Goal: Transaction & Acquisition: Purchase product/service

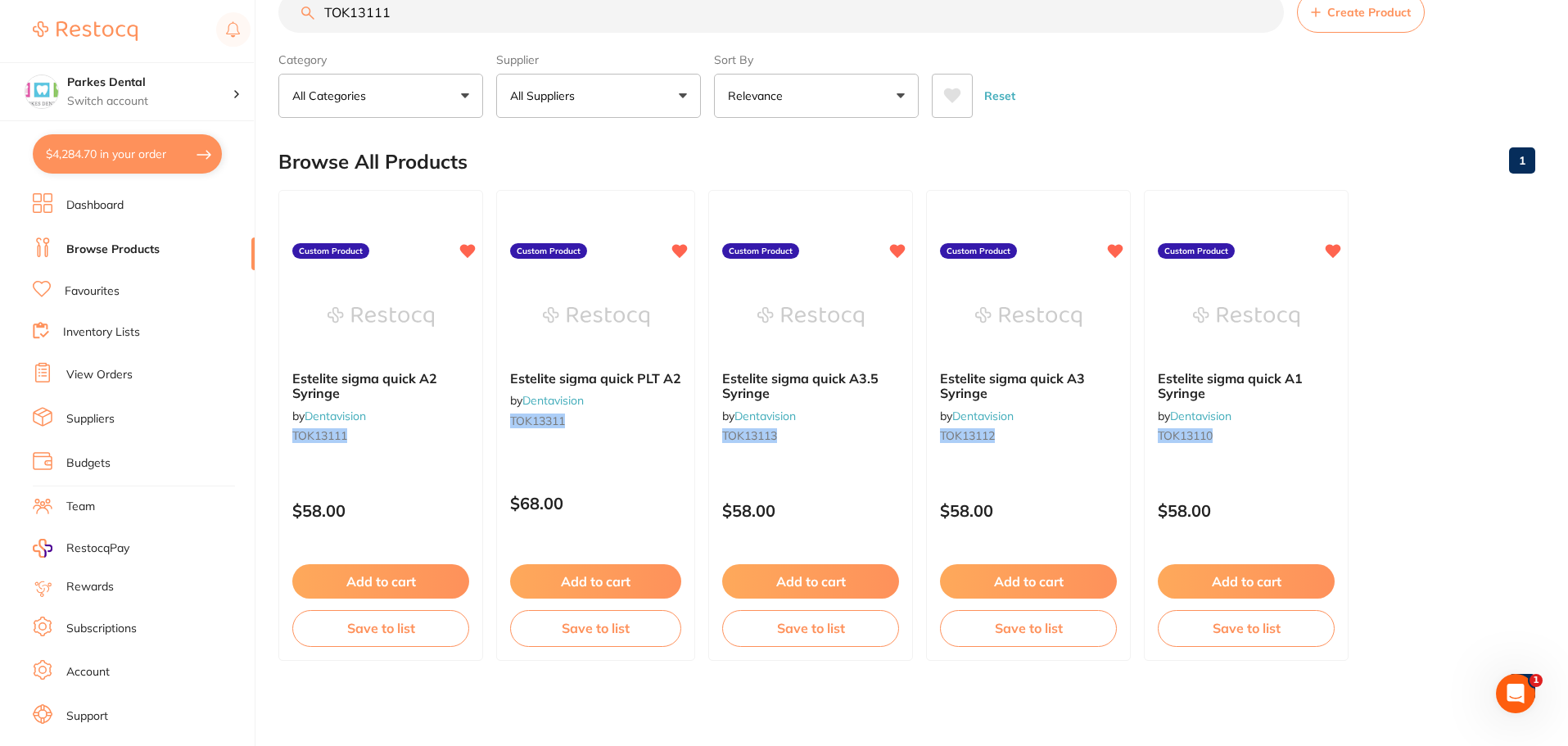
scroll to position [1, 0]
click at [148, 141] on button "$4,284.70 in your order" at bounding box center [127, 154] width 189 height 39
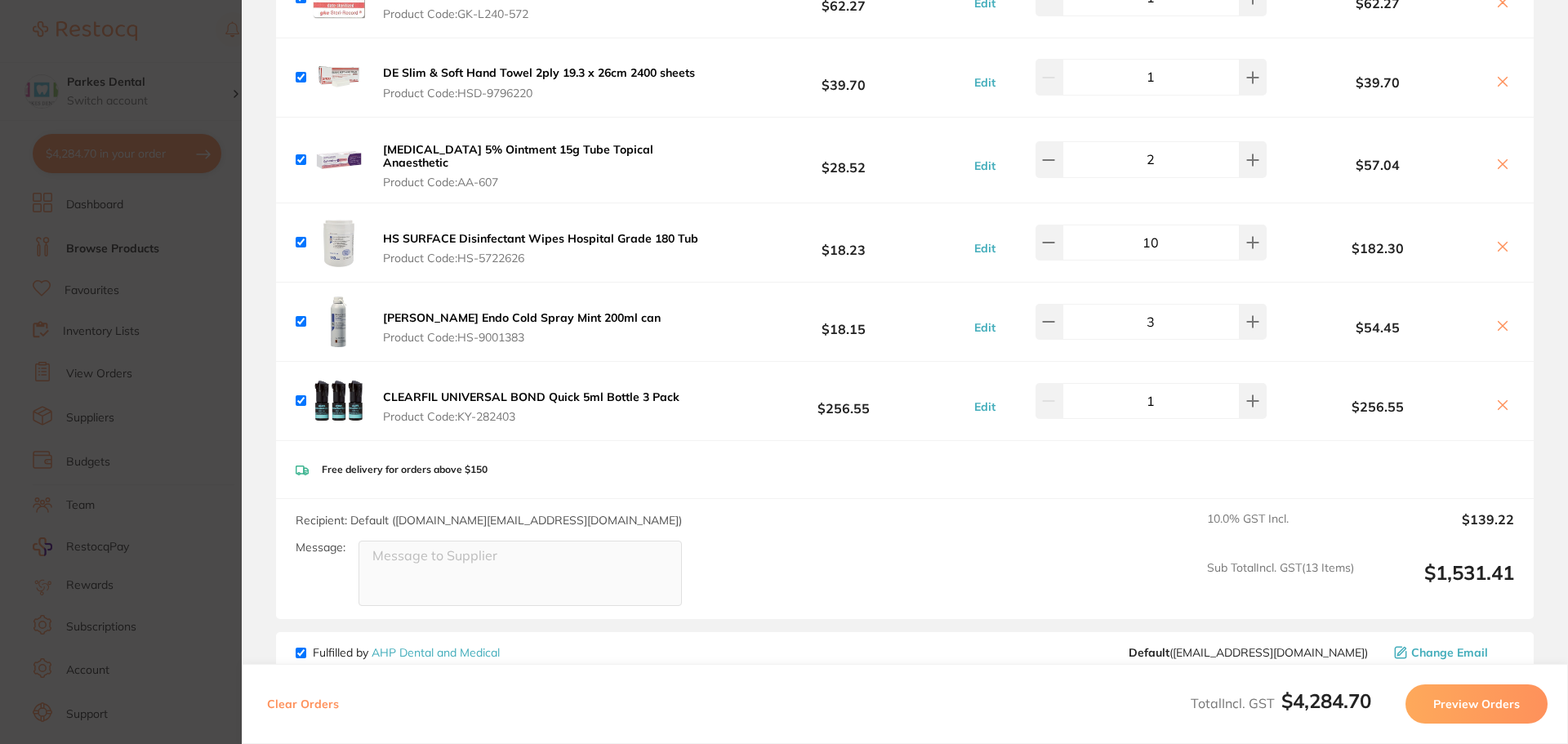
scroll to position [1061, 0]
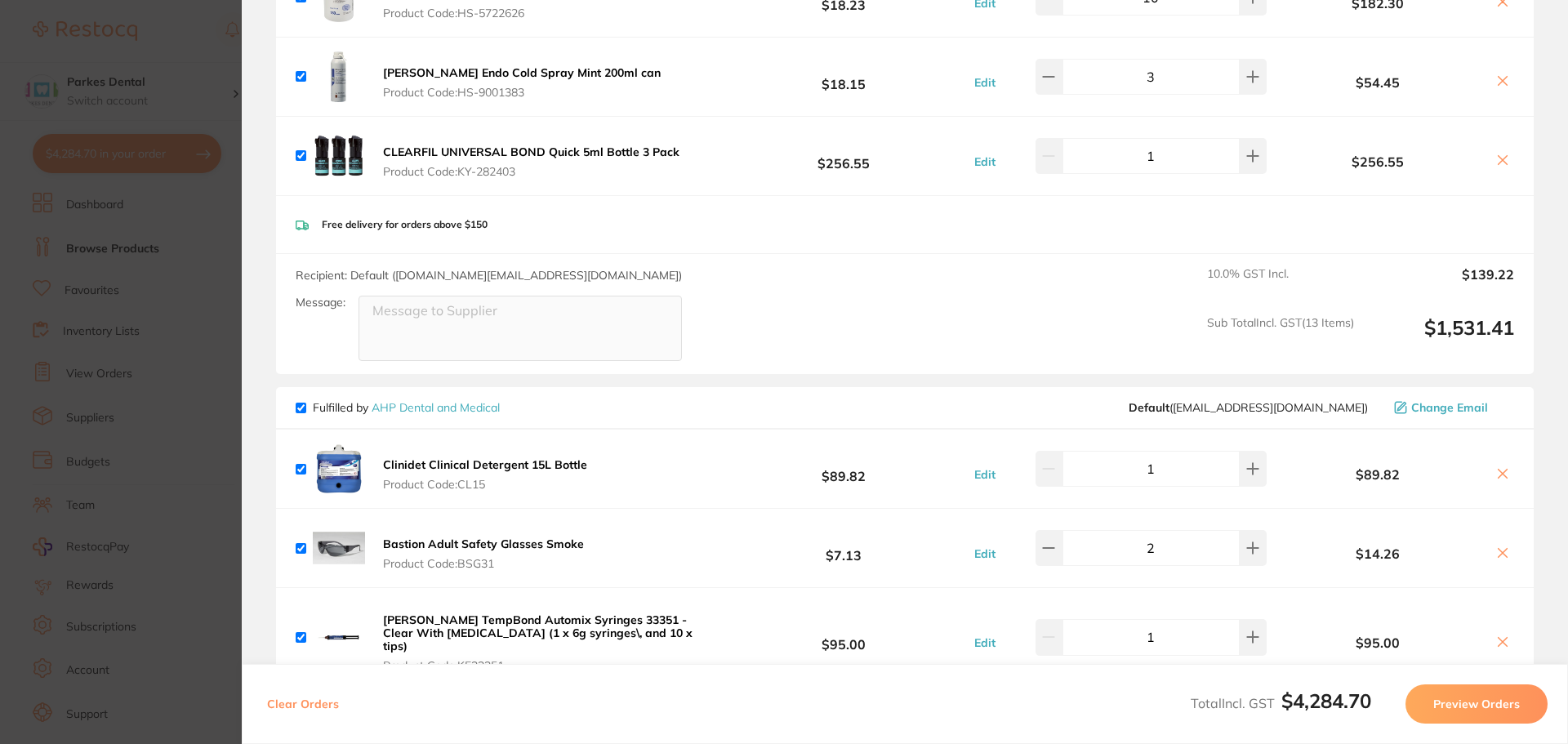
click at [91, 326] on section "Update RRP Set your pre negotiated price for this item. Item Agreed RRP (excl. …" at bounding box center [784, 372] width 1568 height 744
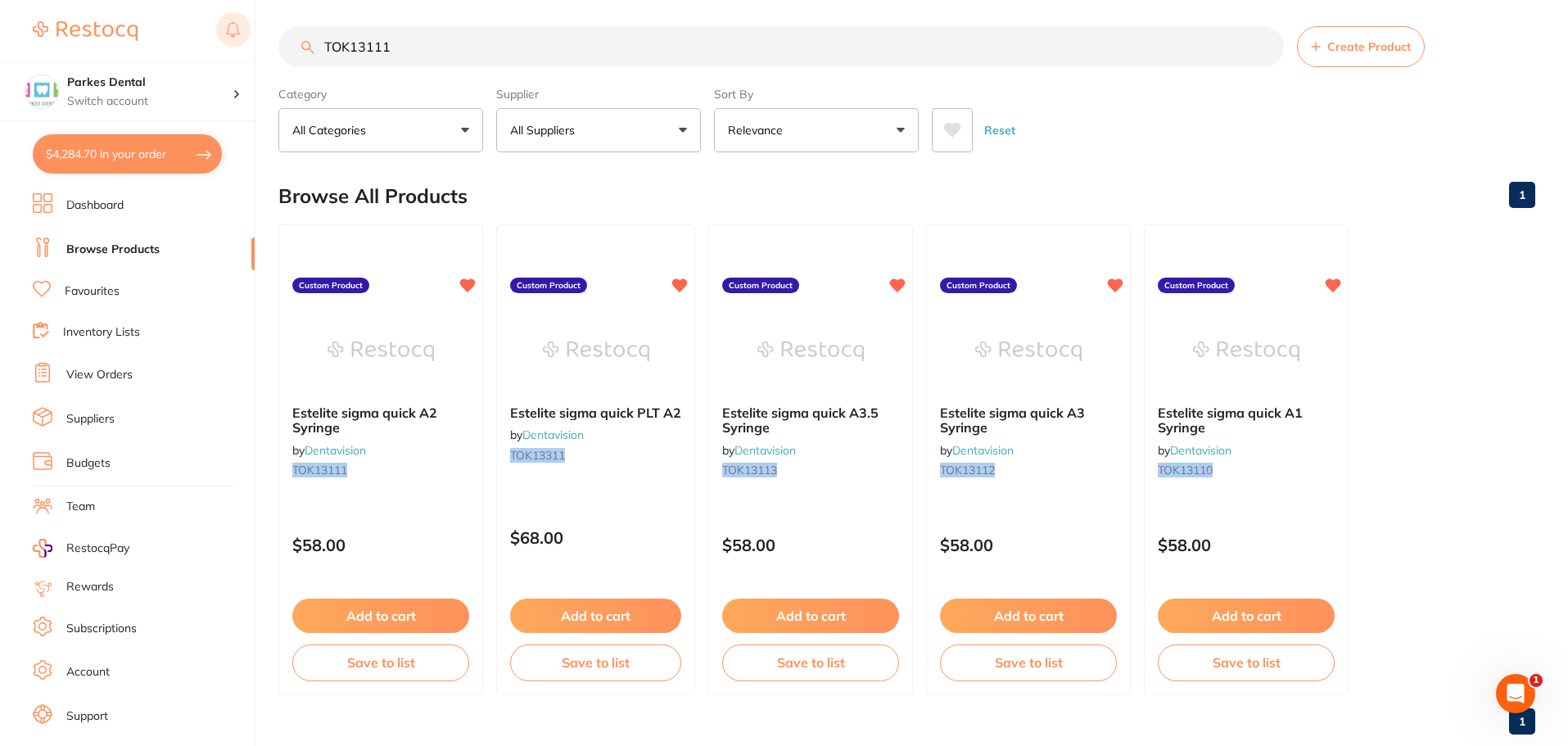
scroll to position [0, 0]
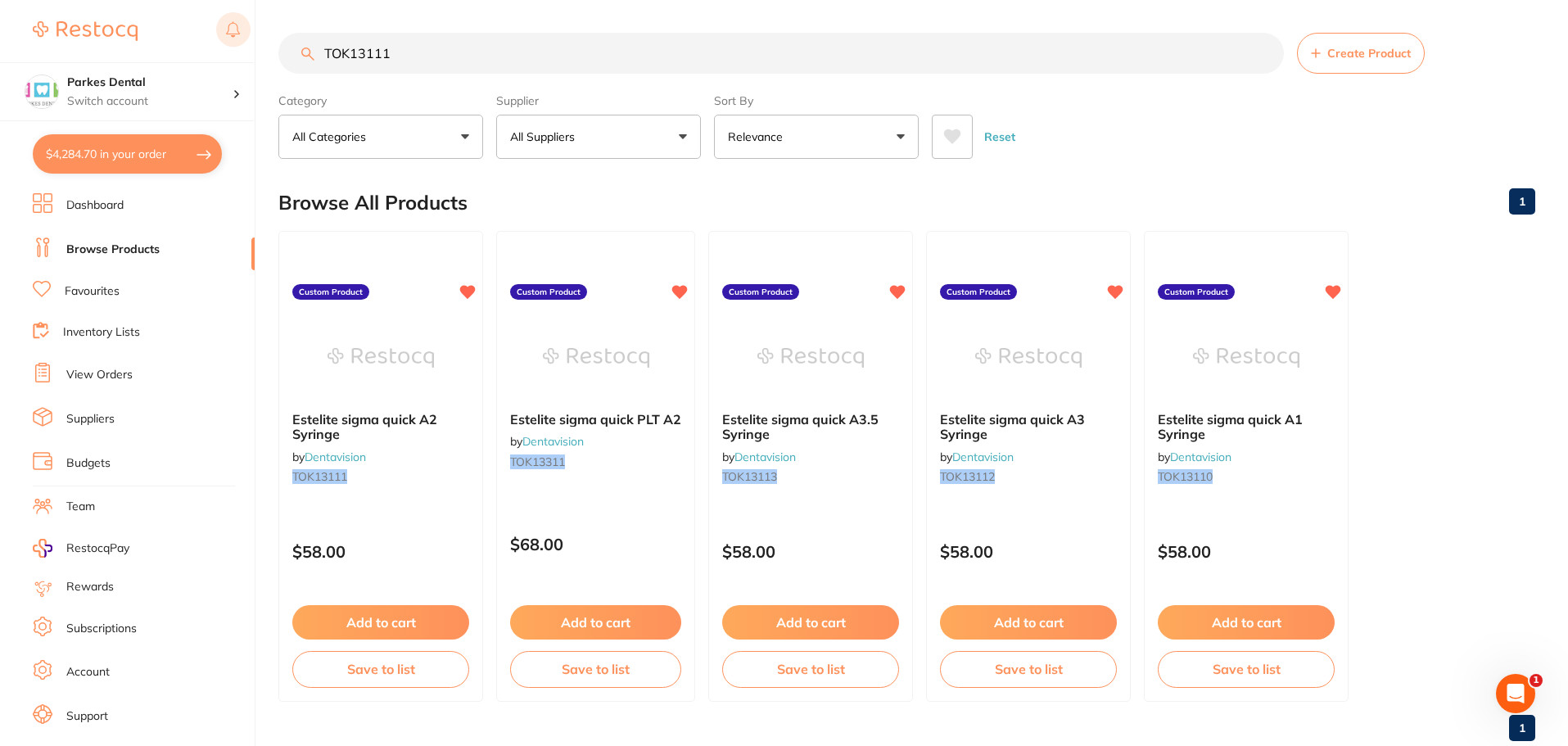
drag, startPoint x: 431, startPoint y: 16, endPoint x: 238, endPoint y: 16, distance: 193.0
click at [238, 15] on div "$4,284.70 Parkes Dental Switch account Parkes Dental United Pty Ltd Parkes Dent…" at bounding box center [784, 373] width 1568 height 746
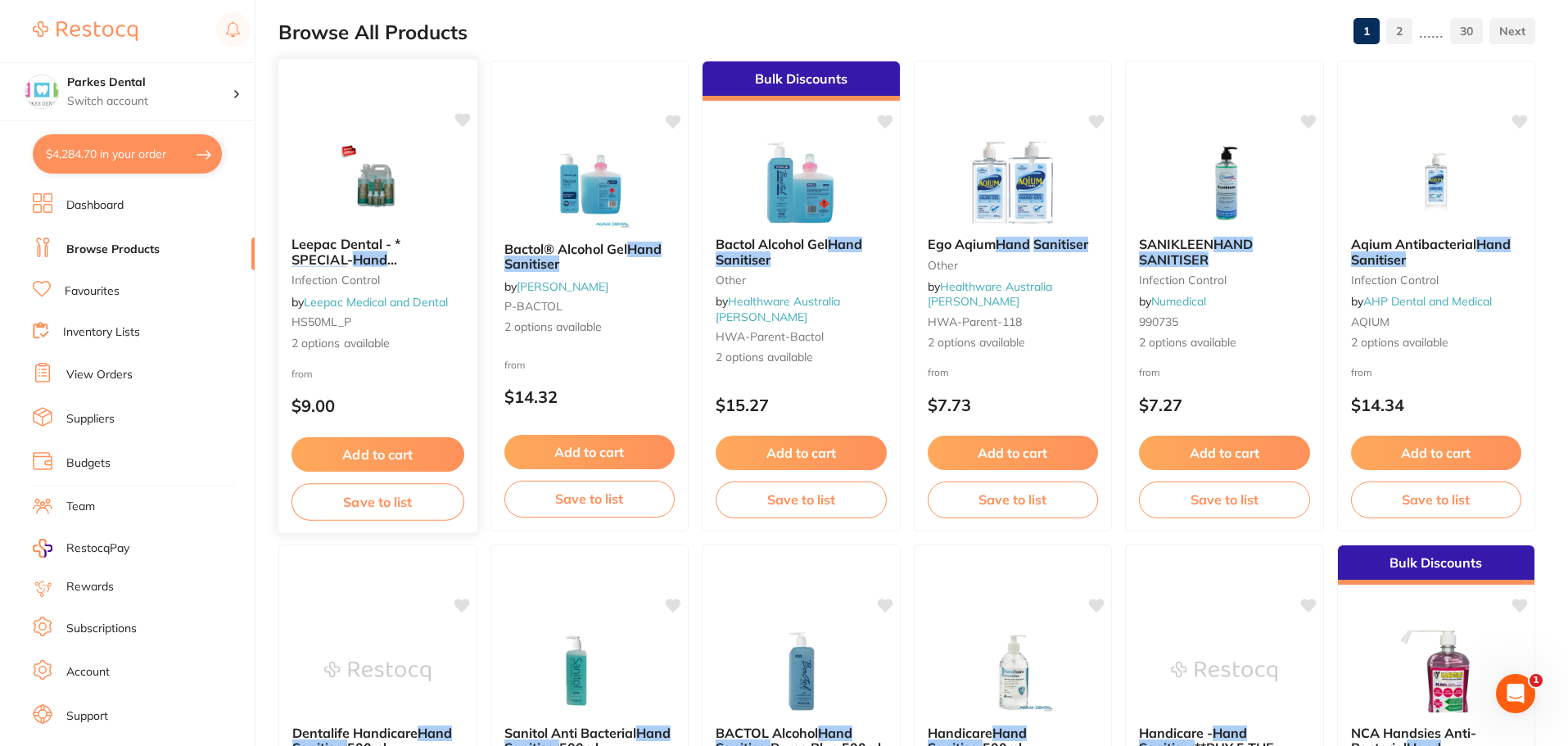
scroll to position [163, 0]
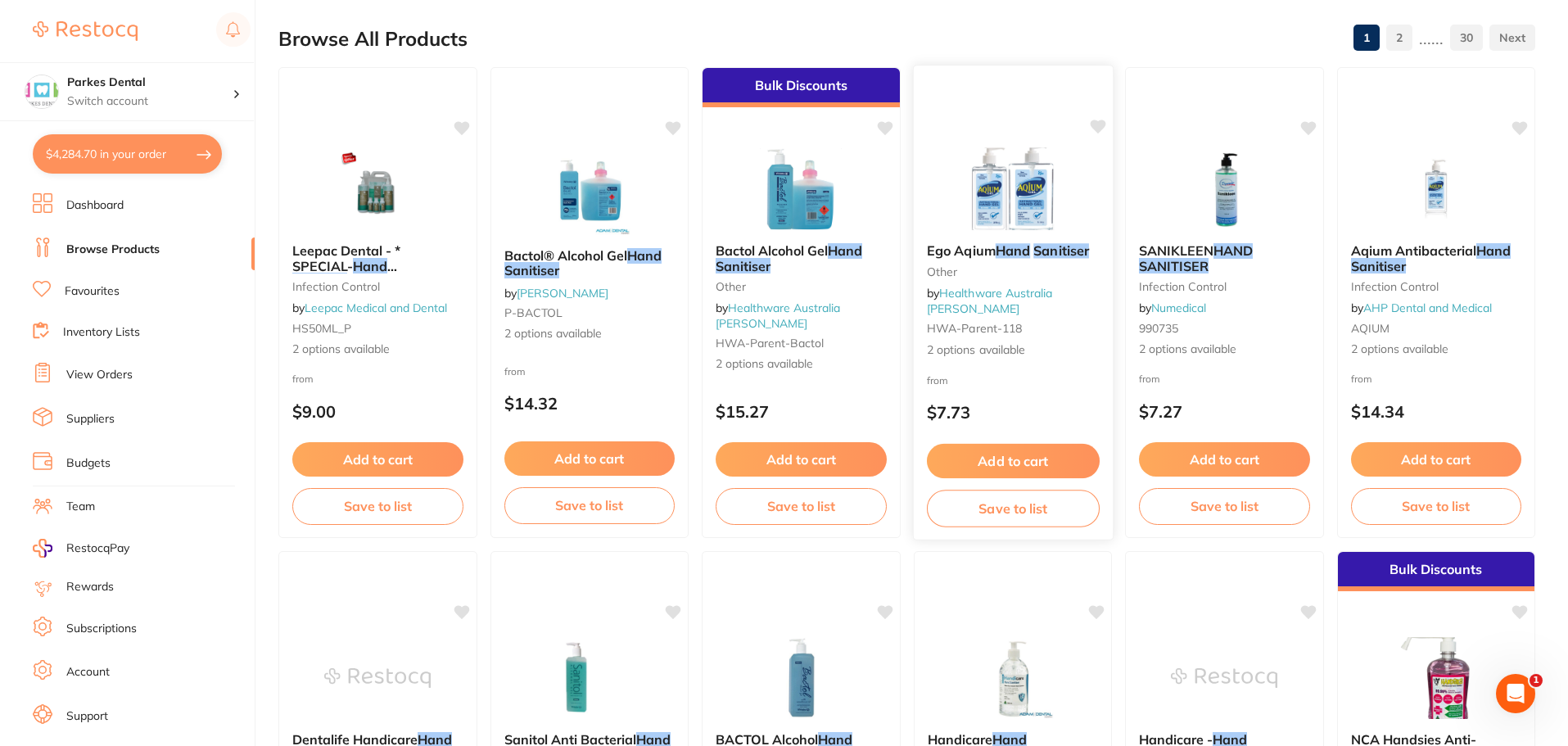
type input "hand sanitiser"
click at [1062, 175] on img at bounding box center [1012, 188] width 108 height 83
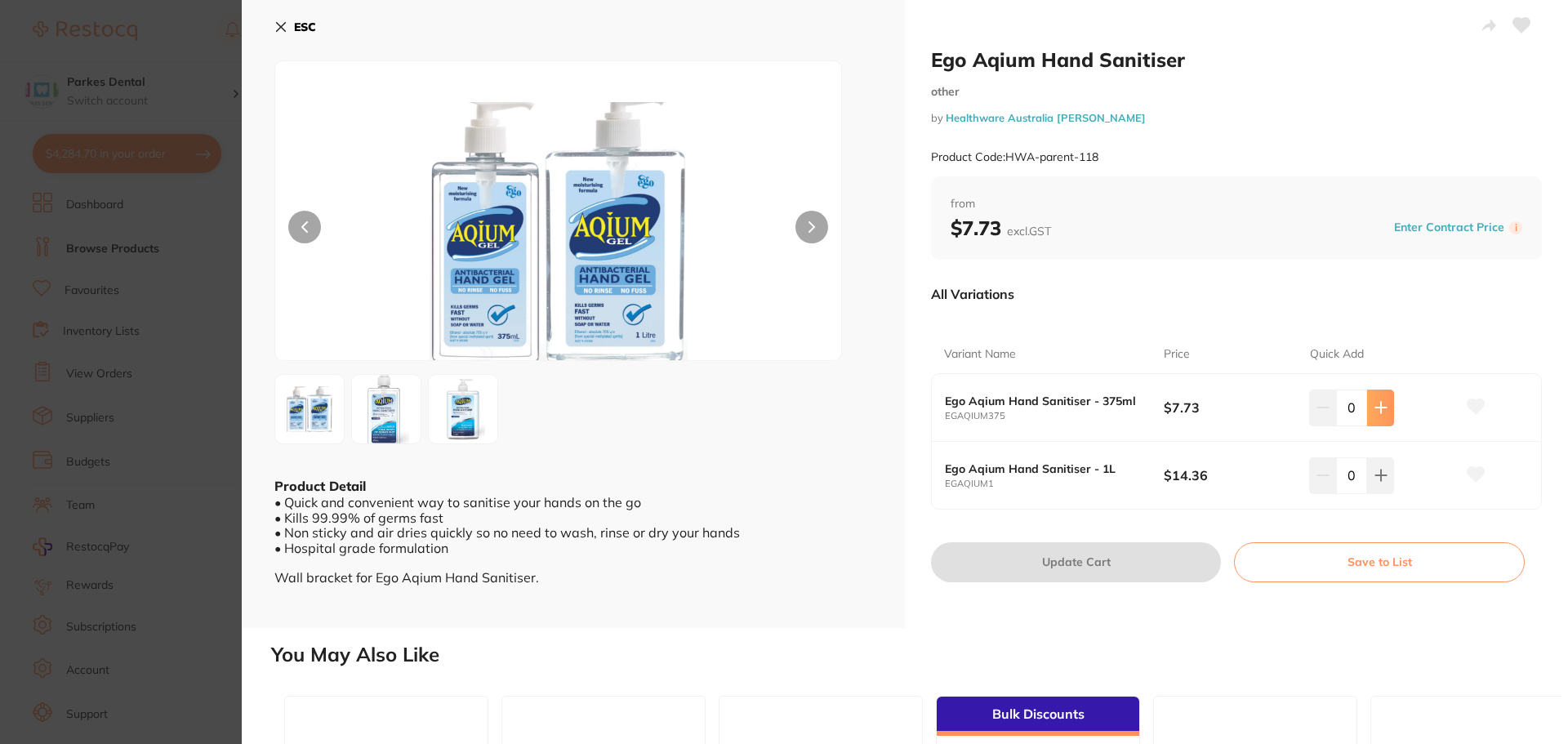
click at [1375, 404] on icon at bounding box center [1381, 407] width 13 height 13
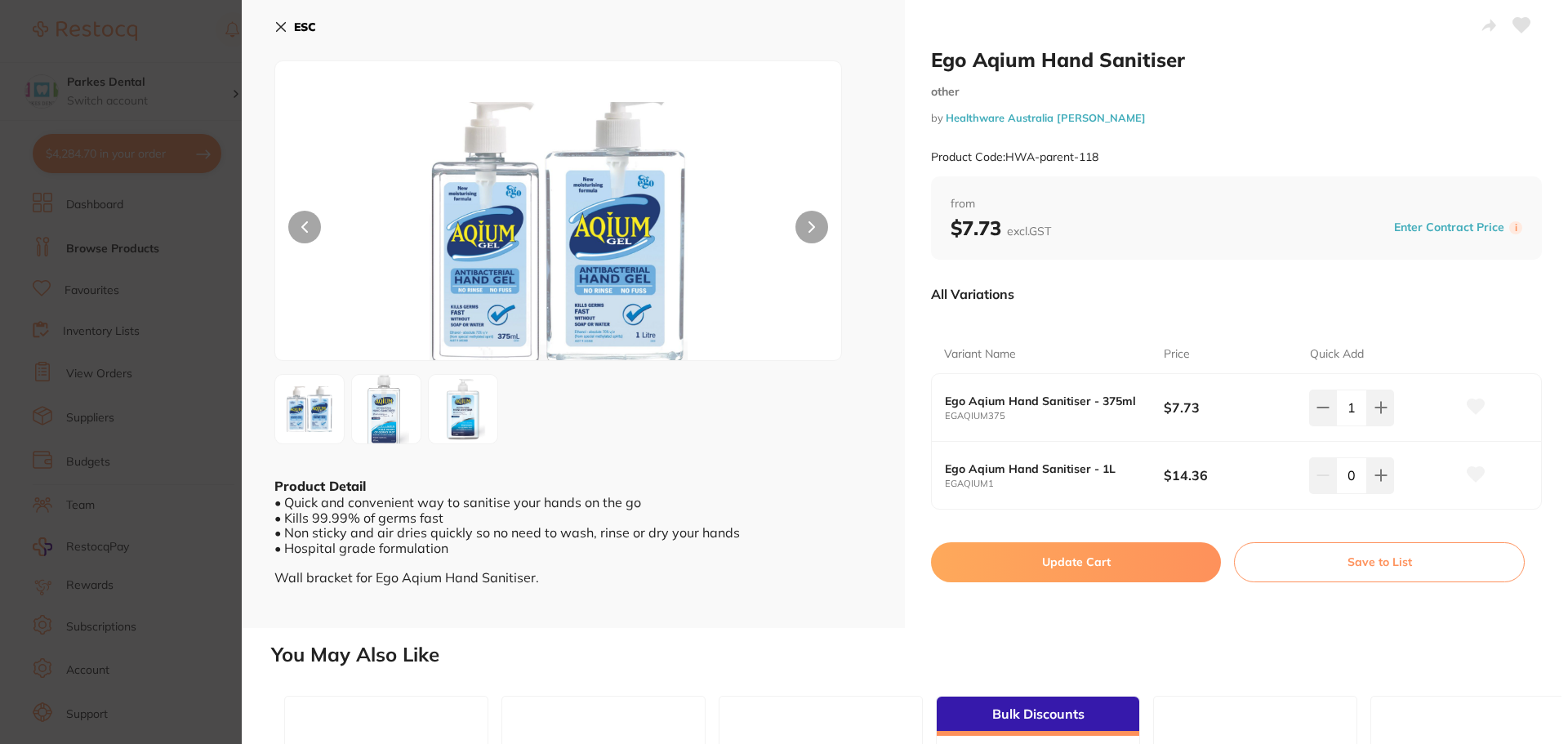
click at [1375, 403] on icon at bounding box center [1381, 407] width 13 height 13
type input "2"
click at [181, 279] on section "Ego Aqium Hand Sanitiser other by Healthware Australia [PERSON_NAME] Product Co…" at bounding box center [784, 372] width 1568 height 744
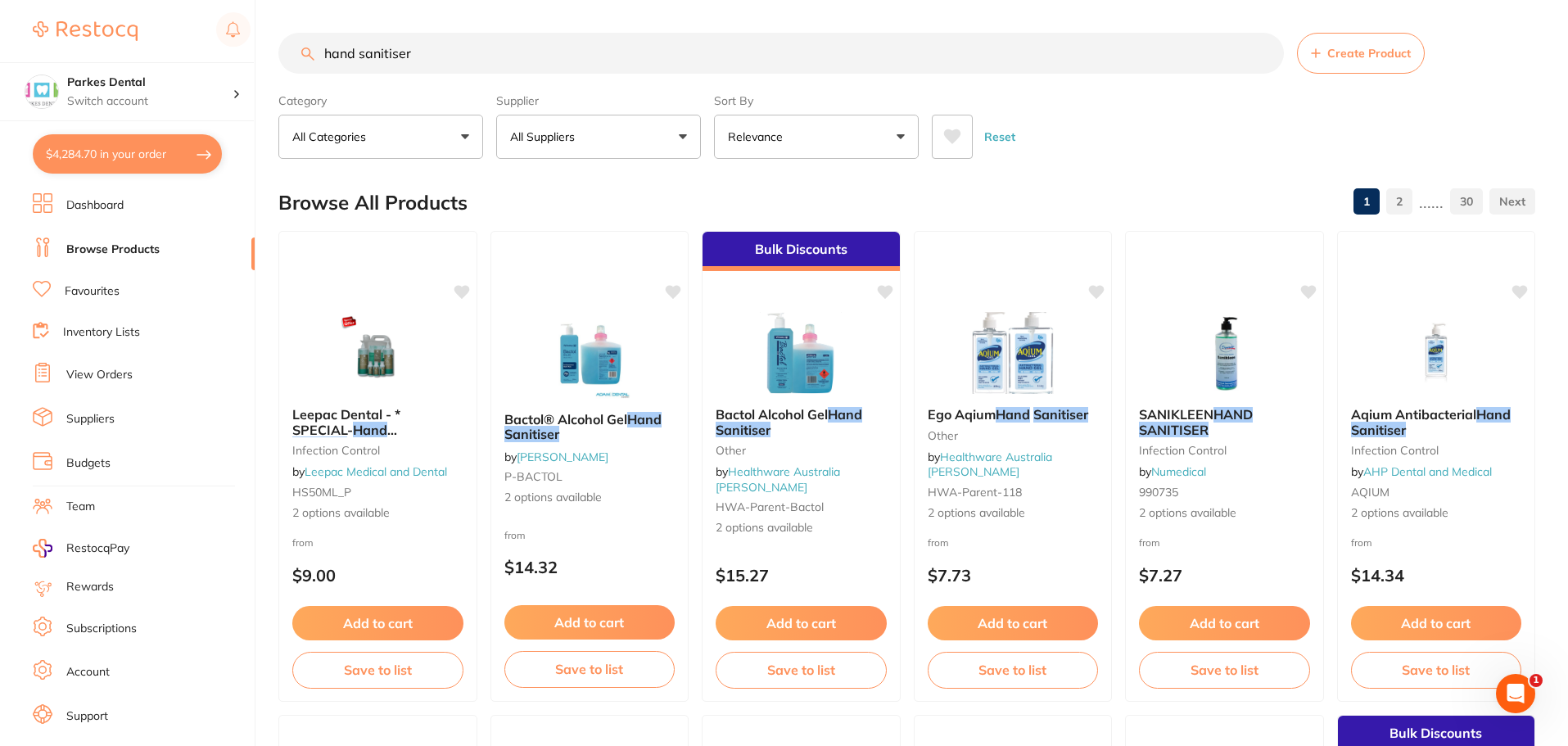
drag, startPoint x: 445, startPoint y: 61, endPoint x: 310, endPoint y: 58, distance: 135.0
click at [310, 58] on div "hand sanitiser Create Product" at bounding box center [907, 53] width 1257 height 41
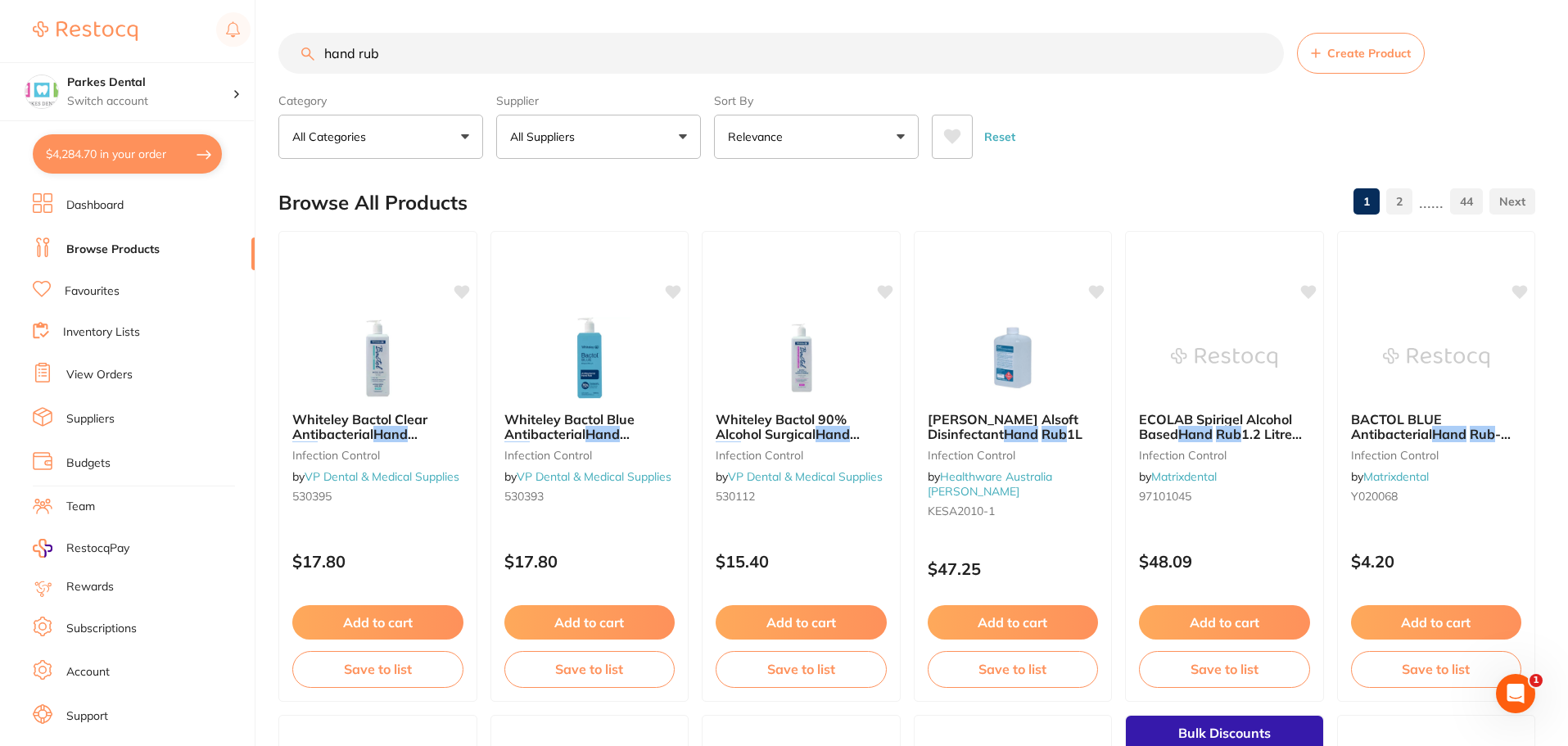
click at [321, 47] on input "hand rub" at bounding box center [782, 53] width 1006 height 41
type input "chg hand rub"
drag, startPoint x: 478, startPoint y: 53, endPoint x: 262, endPoint y: 53, distance: 216.0
click at [262, 53] on div "$4,284.70 Parkes Dental Switch account Parkes Dental United Pty Ltd Parkes Dent…" at bounding box center [784, 373] width 1568 height 746
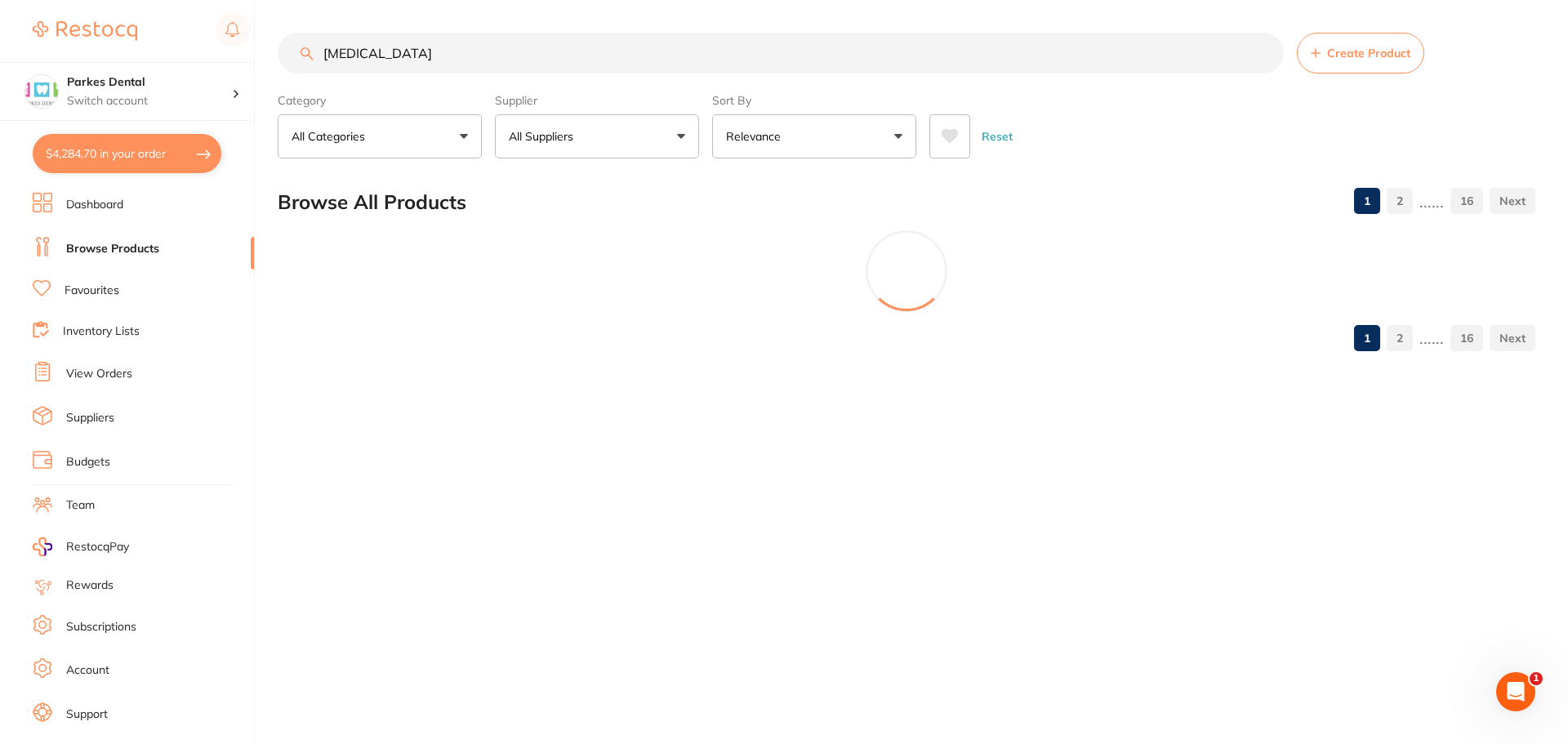
type input "[MEDICAL_DATA]"
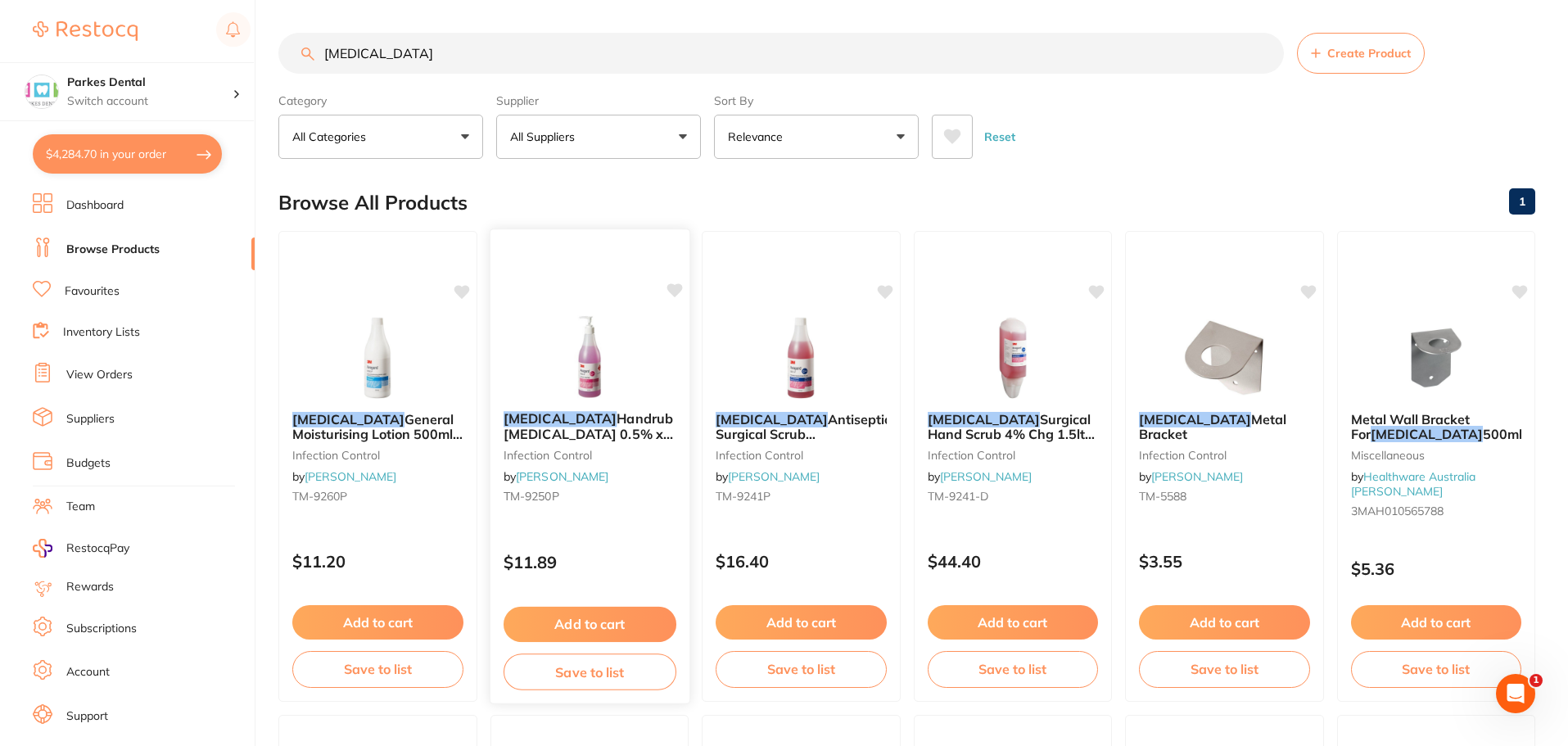
click at [581, 615] on button "Add to cart" at bounding box center [589, 624] width 173 height 35
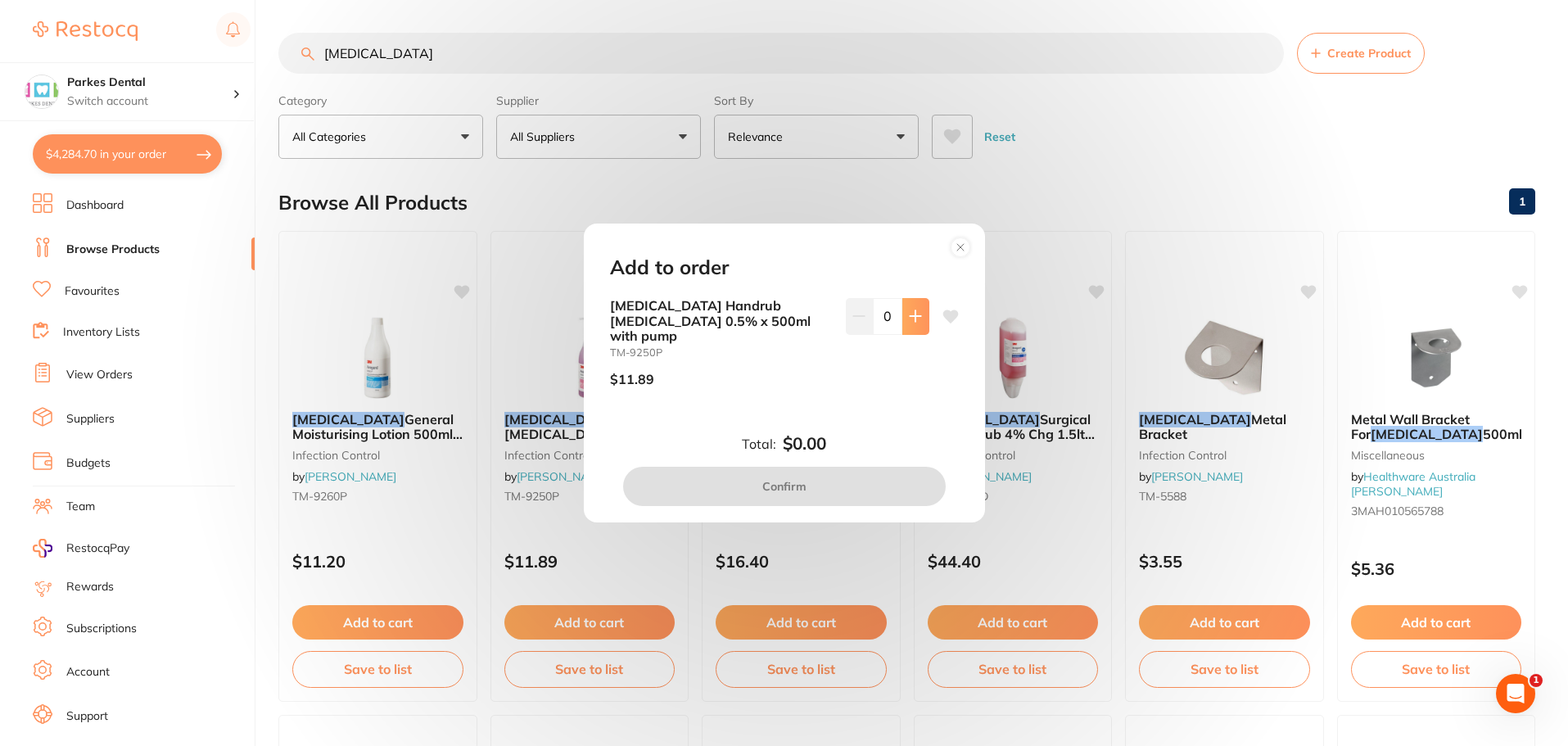
click at [902, 320] on button at bounding box center [915, 316] width 27 height 36
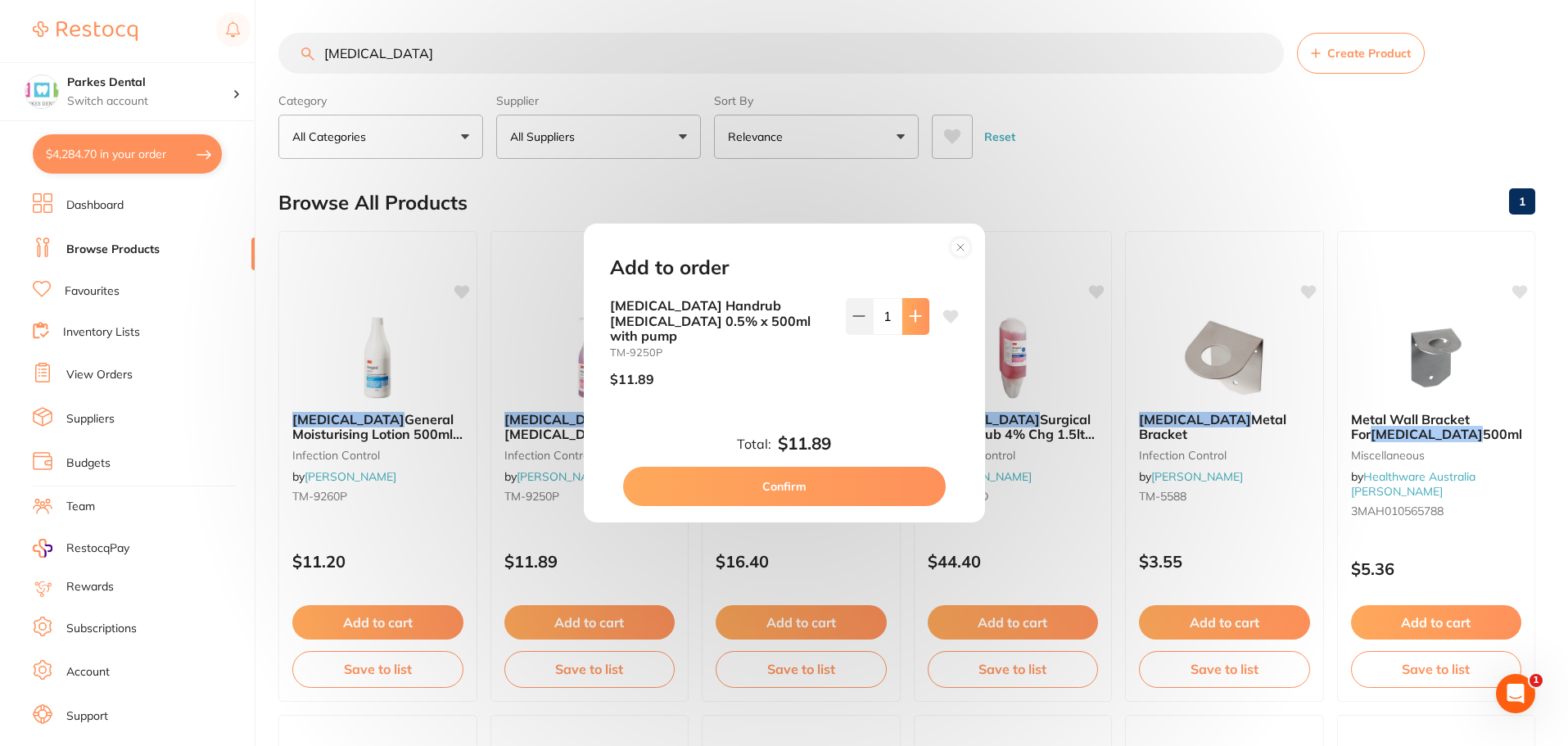
click at [902, 320] on button at bounding box center [915, 316] width 27 height 36
type input "2"
click at [798, 477] on button "Confirm" at bounding box center [784, 486] width 323 height 39
checkbox input "false"
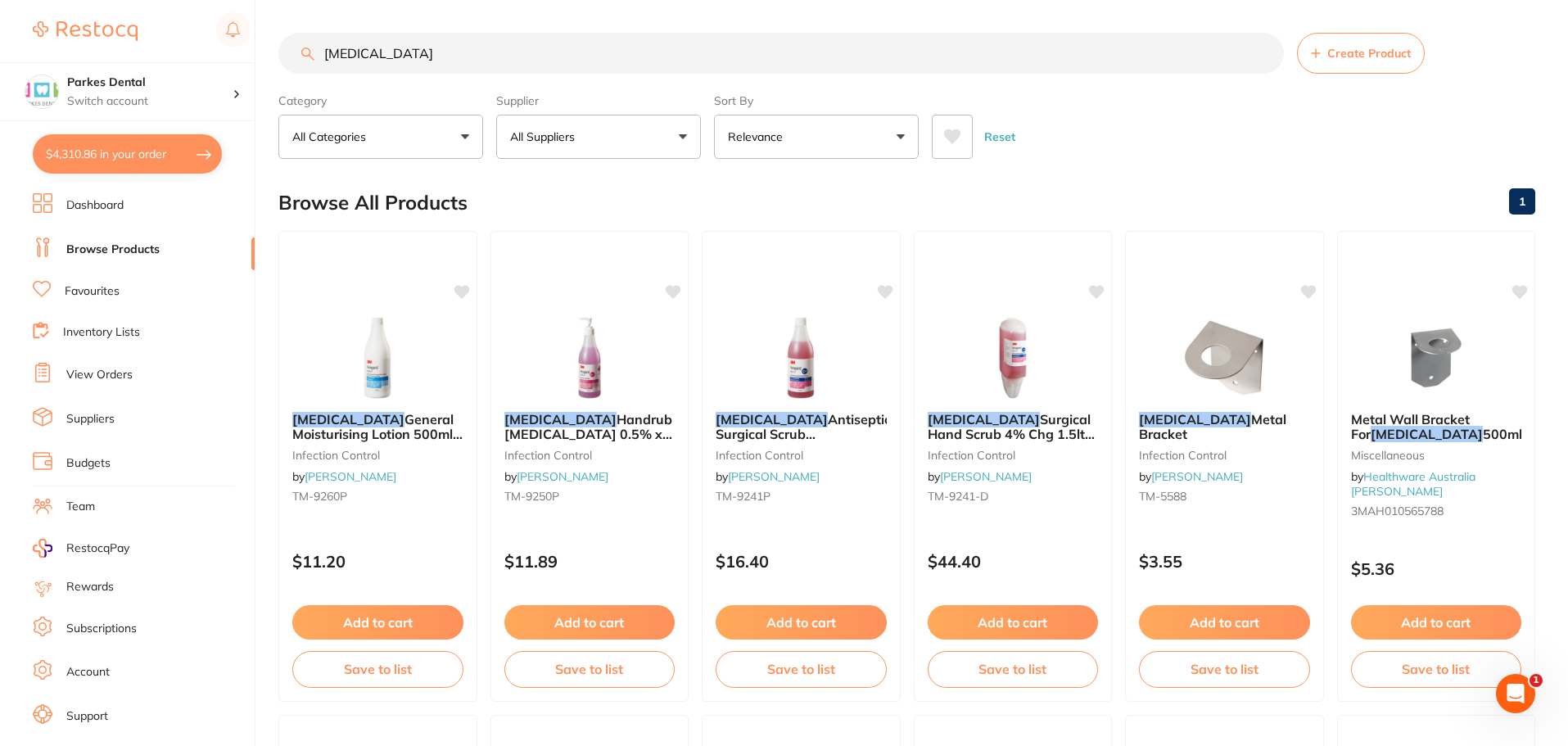
drag, startPoint x: 404, startPoint y: 41, endPoint x: 182, endPoint y: 41, distance: 222.0
click at [182, 41] on div "$4,310.86 Parkes Dental Switch account Parkes Dental United Pty Ltd Parkes Dent…" at bounding box center [784, 373] width 1568 height 746
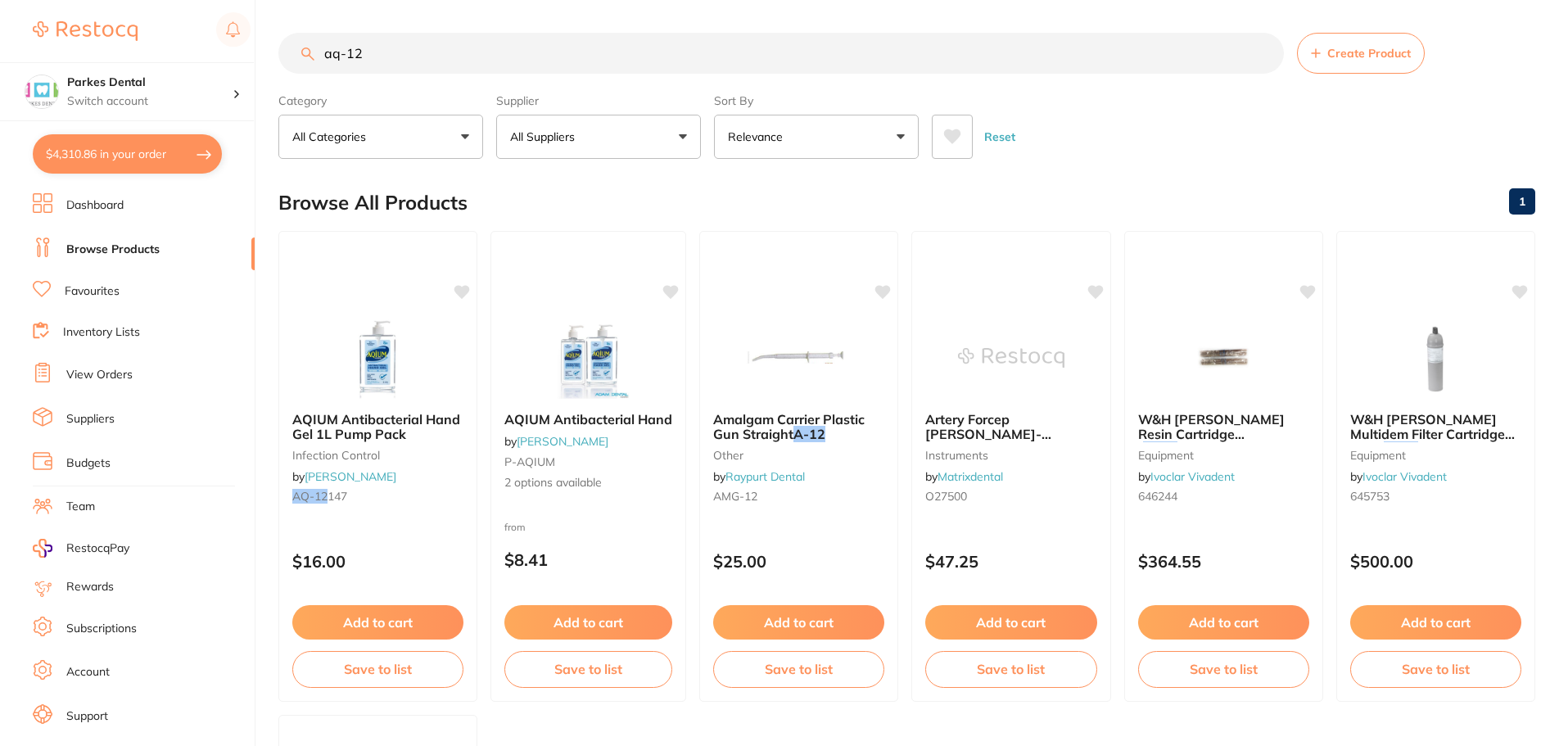
type input "aq-12"
click at [392, 619] on button "Add to cart" at bounding box center [378, 624] width 173 height 35
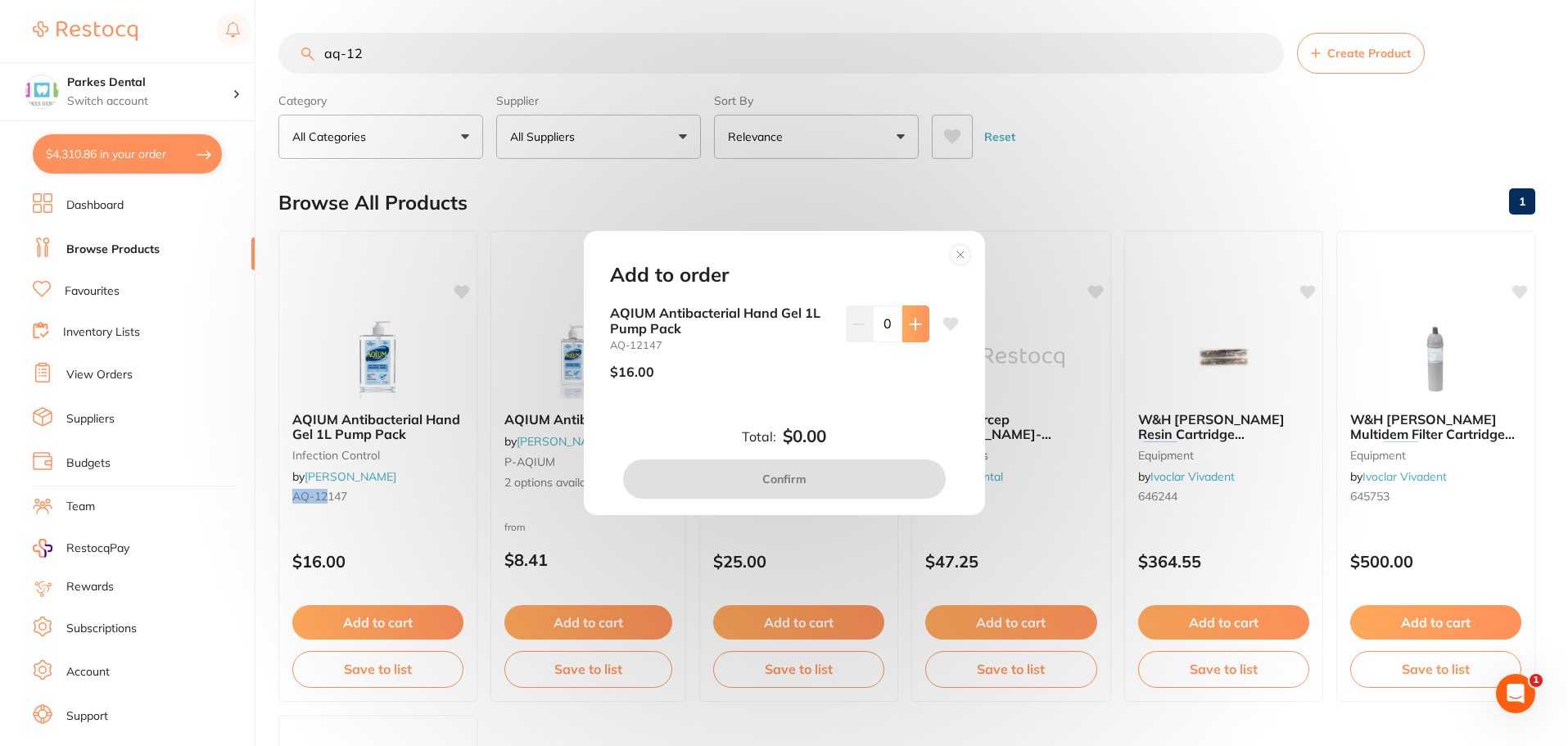
click at [914, 312] on button at bounding box center [915, 324] width 27 height 36
click at [909, 329] on icon at bounding box center [915, 325] width 13 height 13
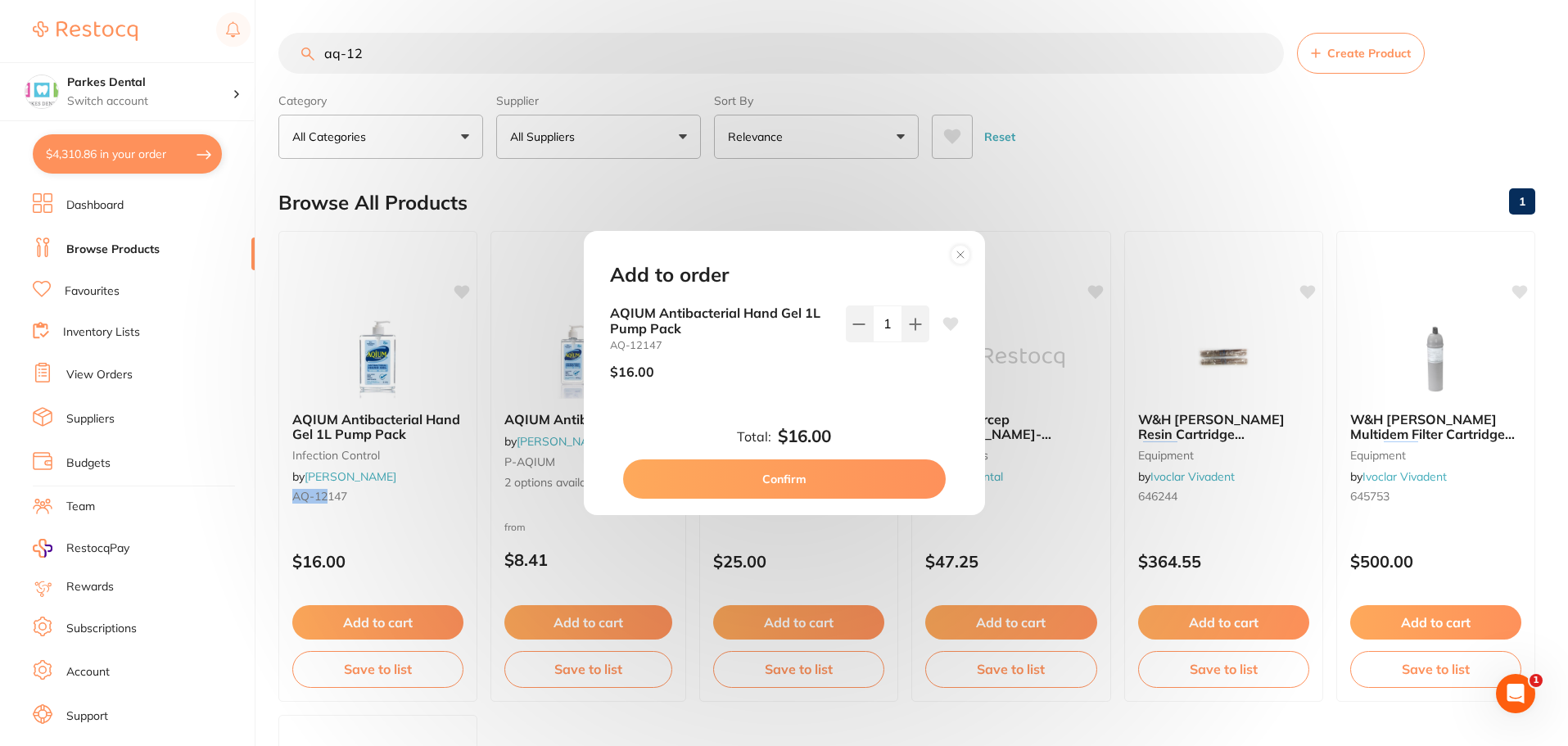
type input "2"
click at [846, 478] on button "Confirm" at bounding box center [784, 479] width 323 height 39
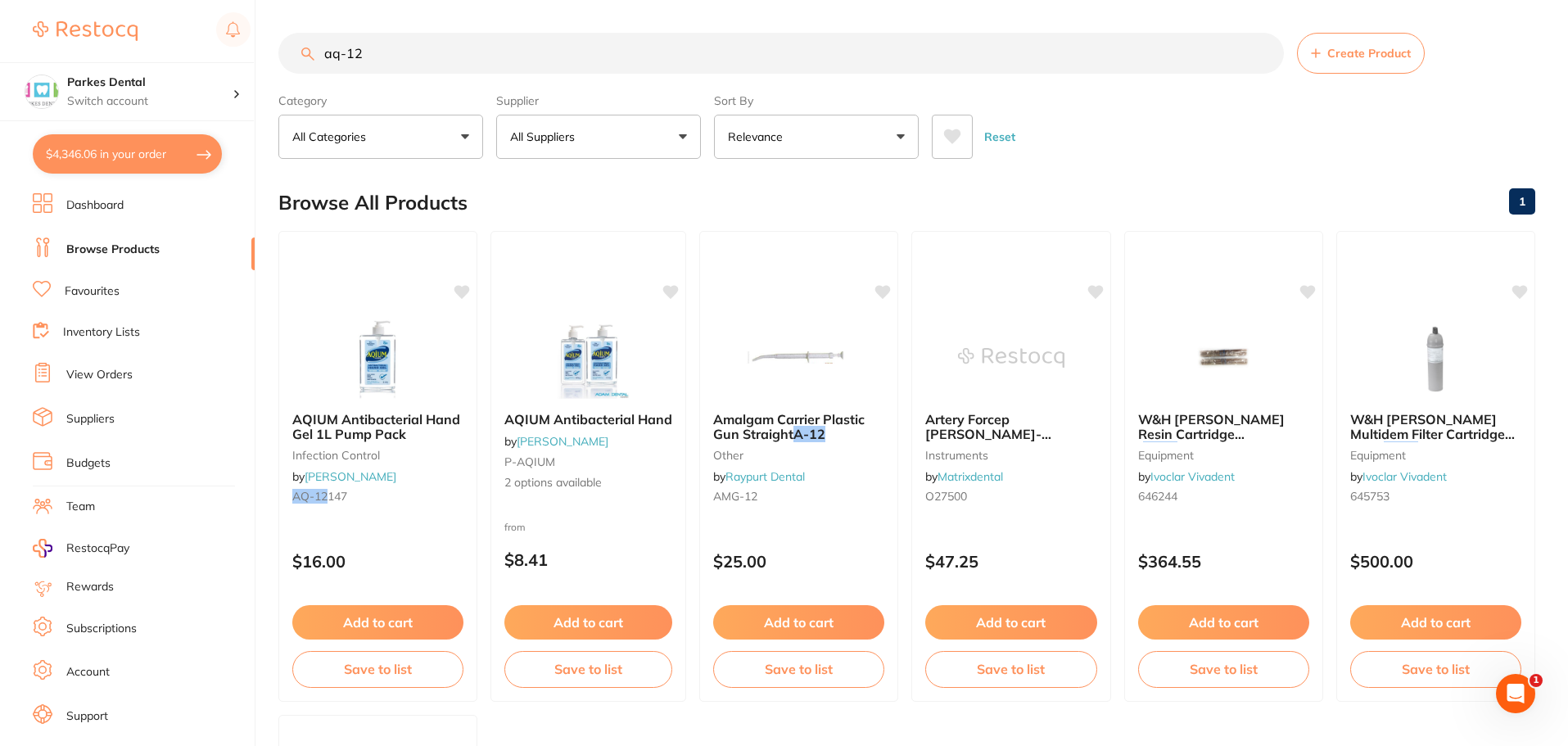
click at [83, 158] on button "$4,346.06 in your order" at bounding box center [127, 154] width 189 height 39
checkbox input "true"
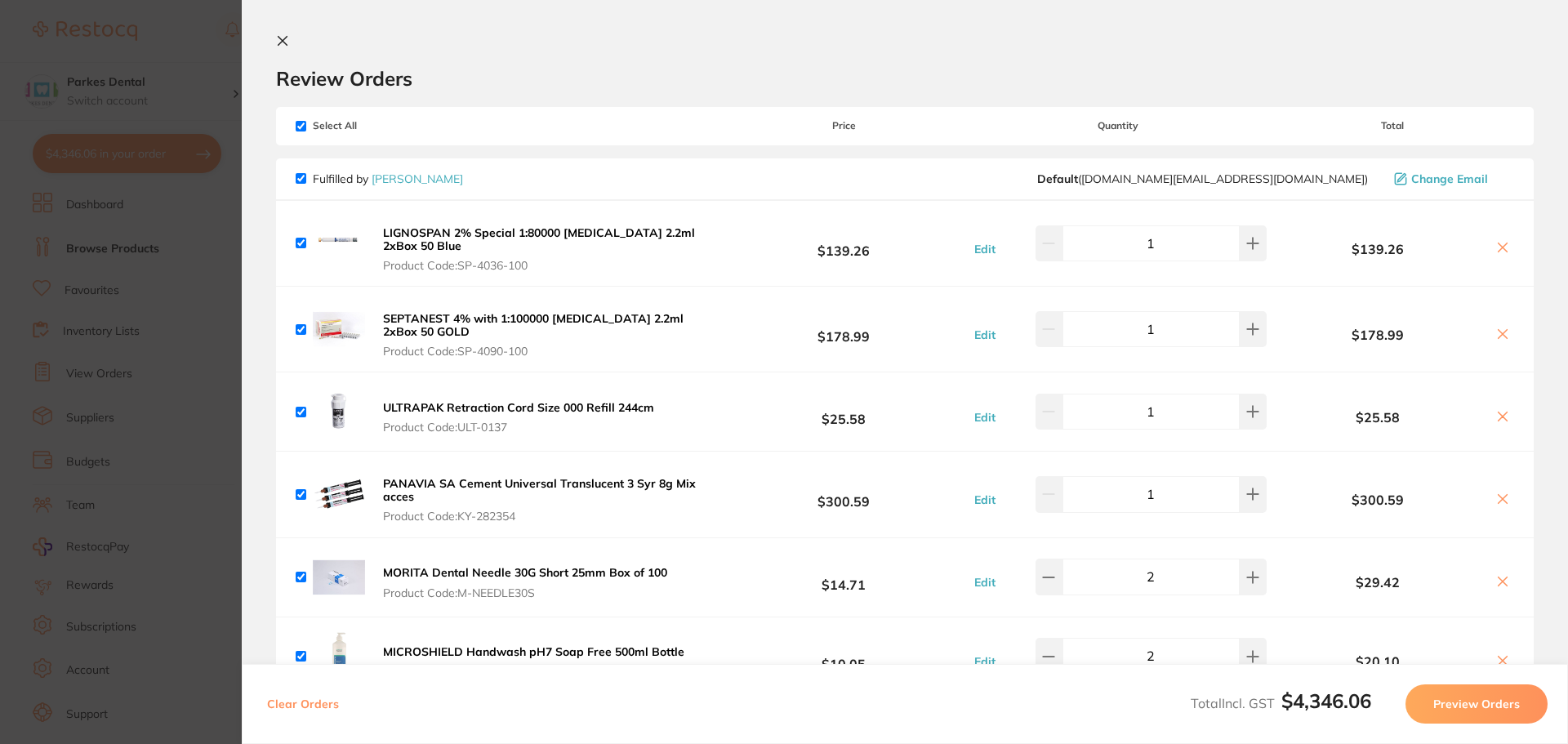
click at [189, 370] on section "Update RRP Set your pre negotiated price for this item. Item Agreed RRP (excl. …" at bounding box center [784, 372] width 1568 height 744
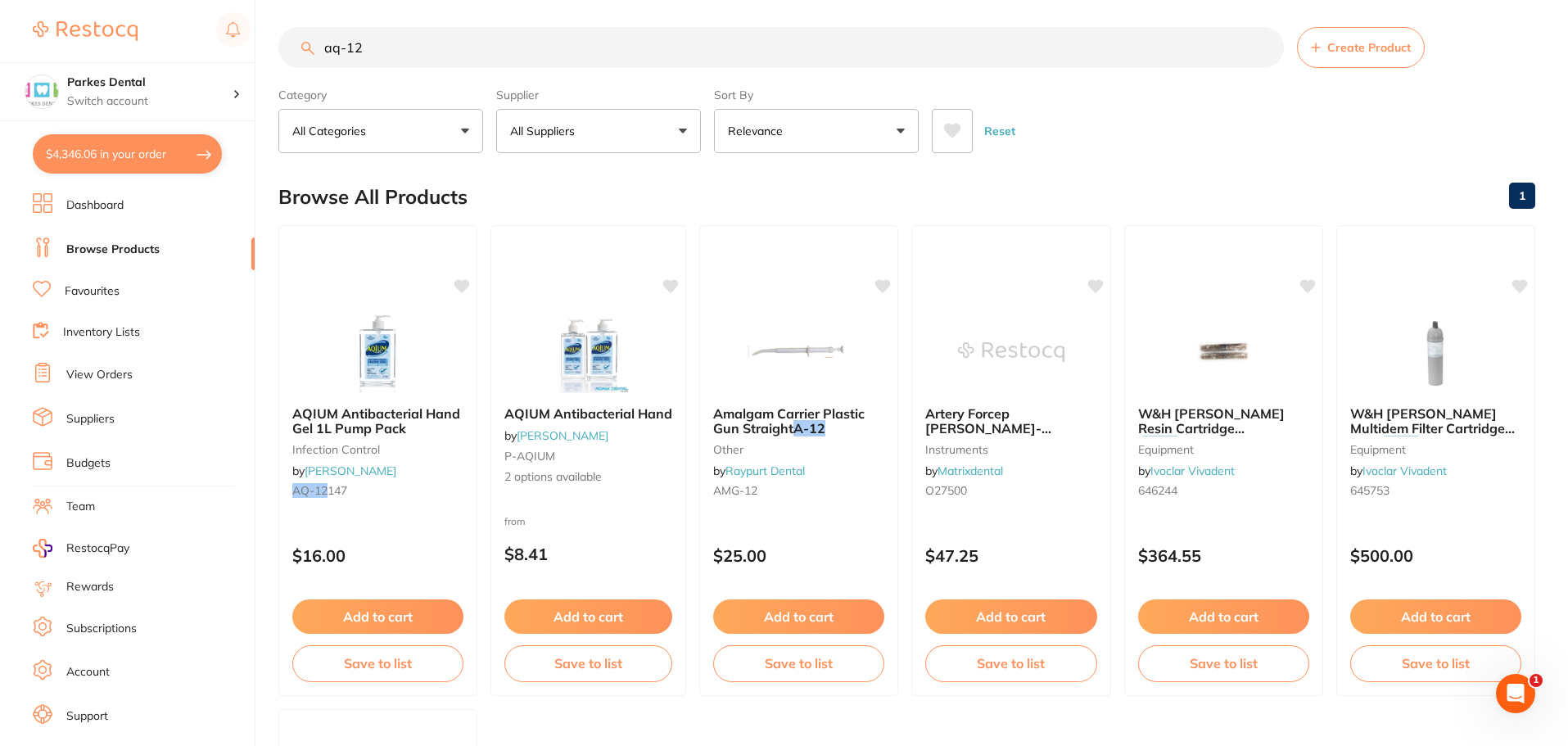
scroll to position [1, 0]
drag, startPoint x: 473, startPoint y: 49, endPoint x: 287, endPoint y: 59, distance: 186.3
click at [287, 59] on input "aq-12" at bounding box center [782, 48] width 1006 height 41
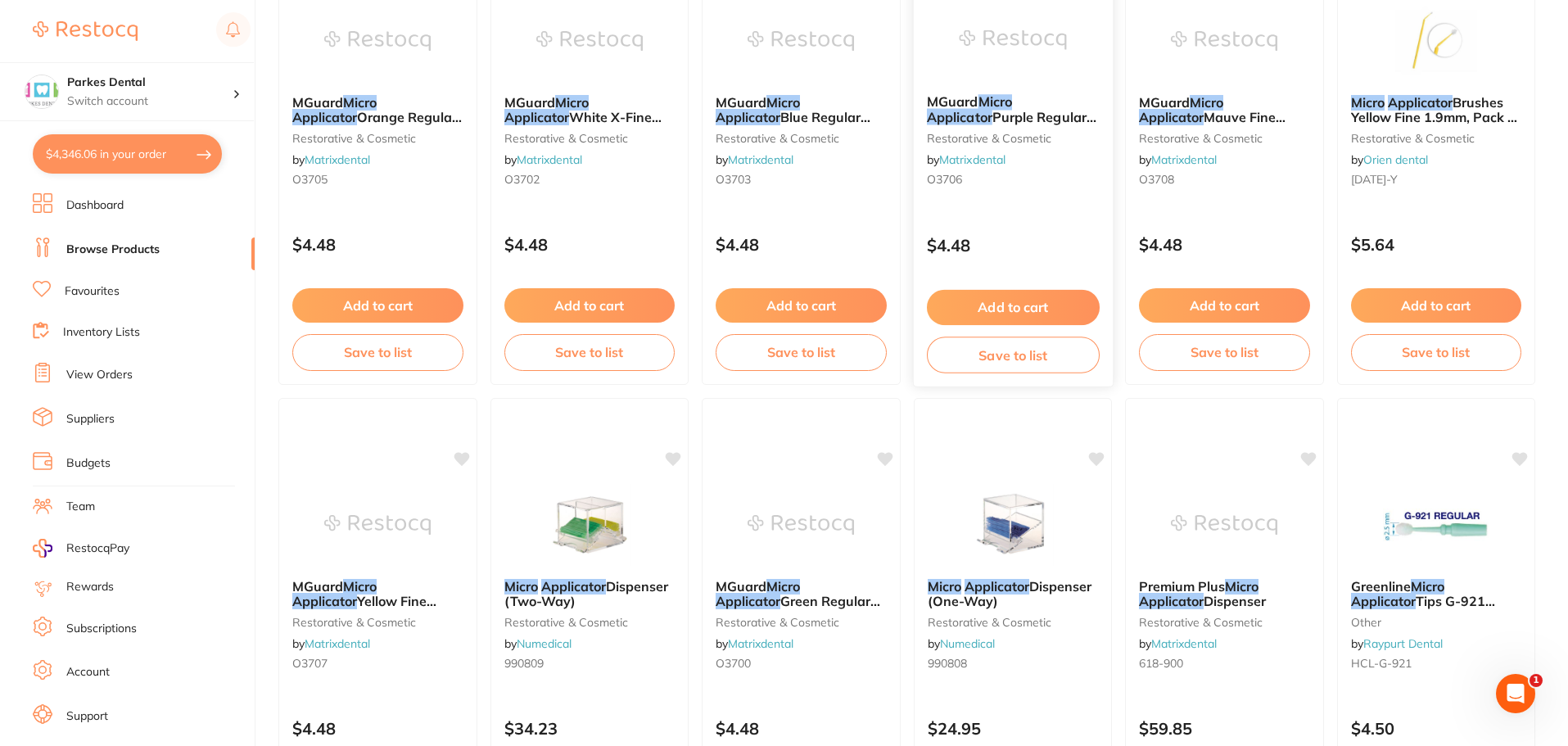
scroll to position [328, 0]
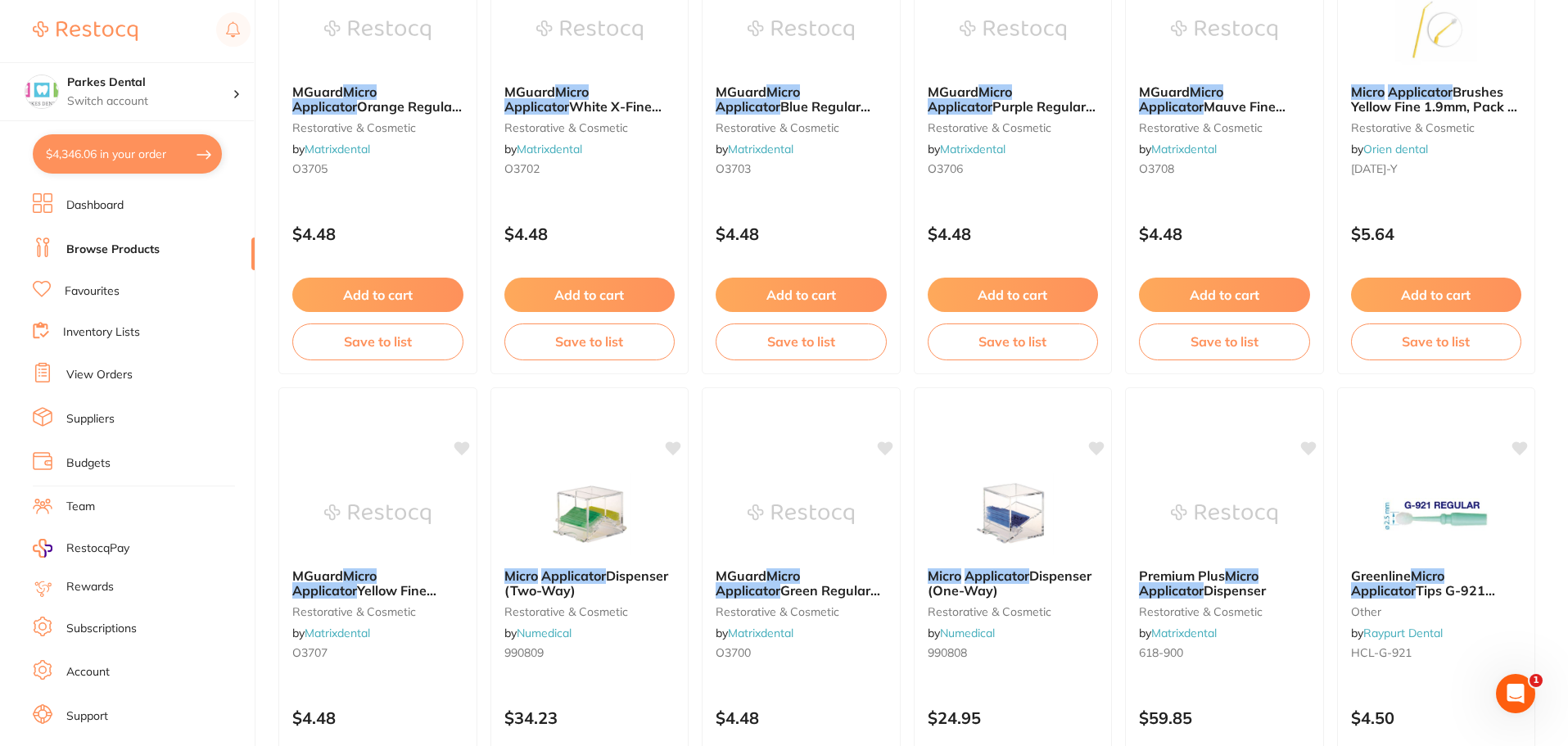
type input "micro applicator"
click at [62, 167] on button "$4,346.06 in your order" at bounding box center [127, 154] width 189 height 39
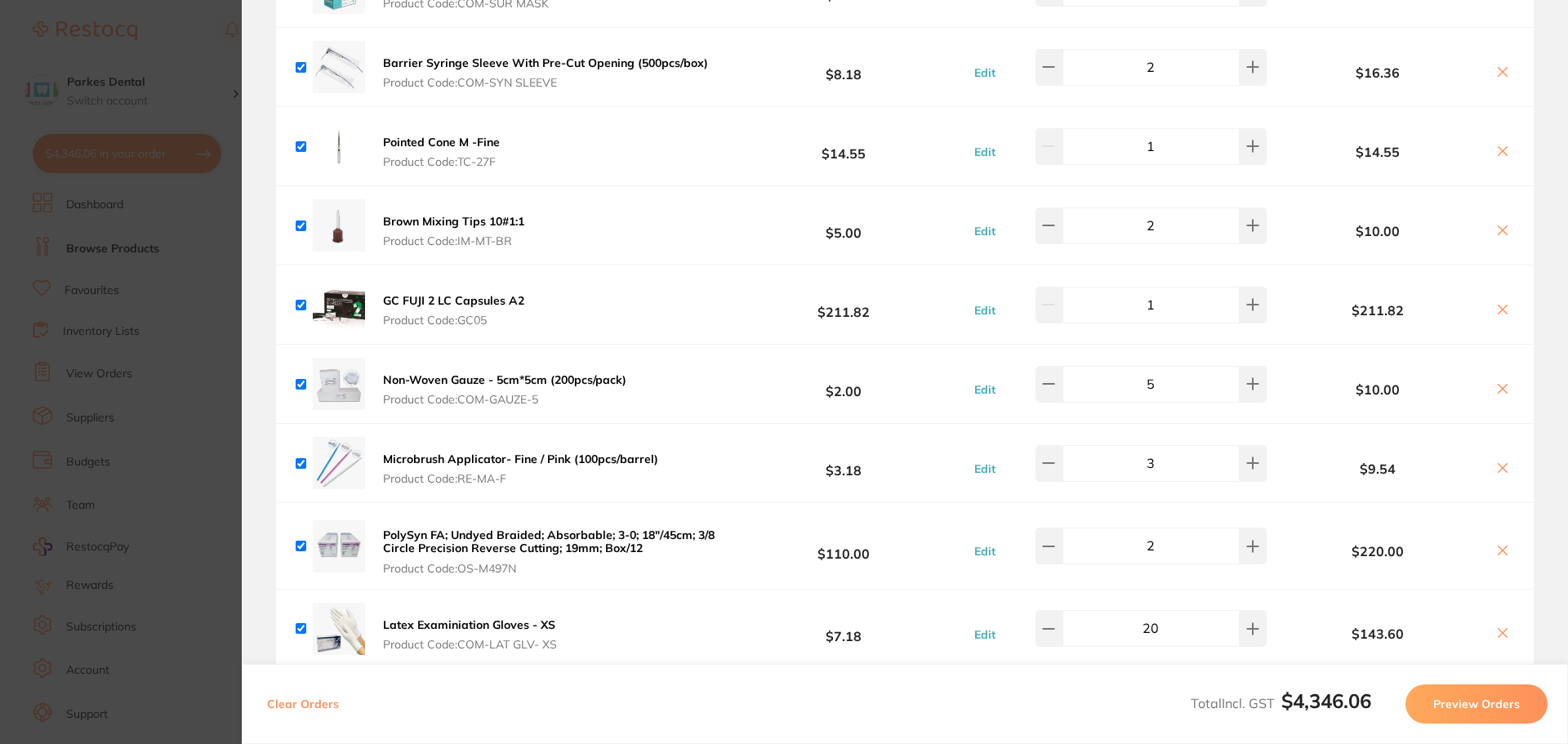
scroll to position [2776, 0]
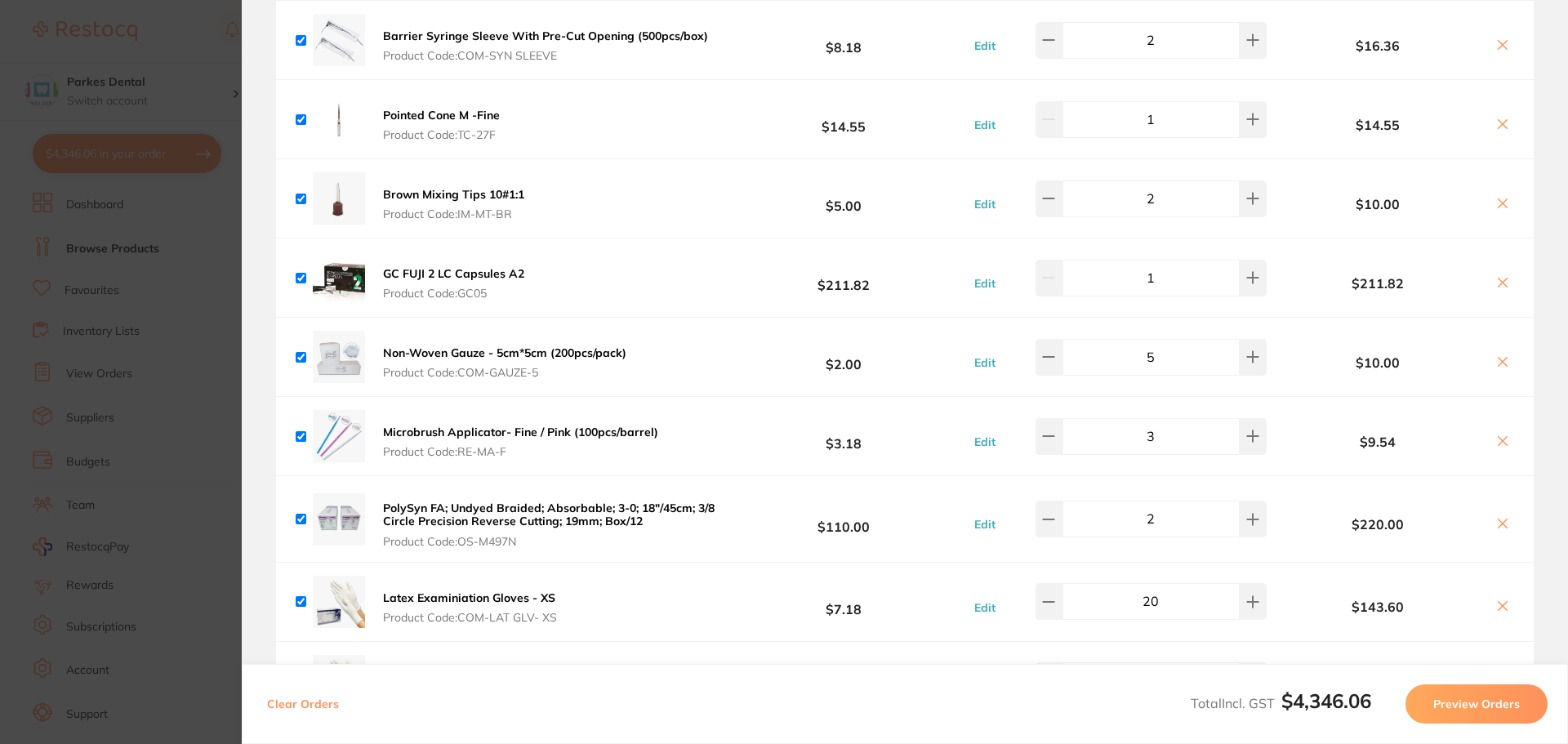
click at [543, 424] on b "Microbrush Applicator- Fine / Pink (100pcs/barrel)" at bounding box center [520, 432] width 275 height 15
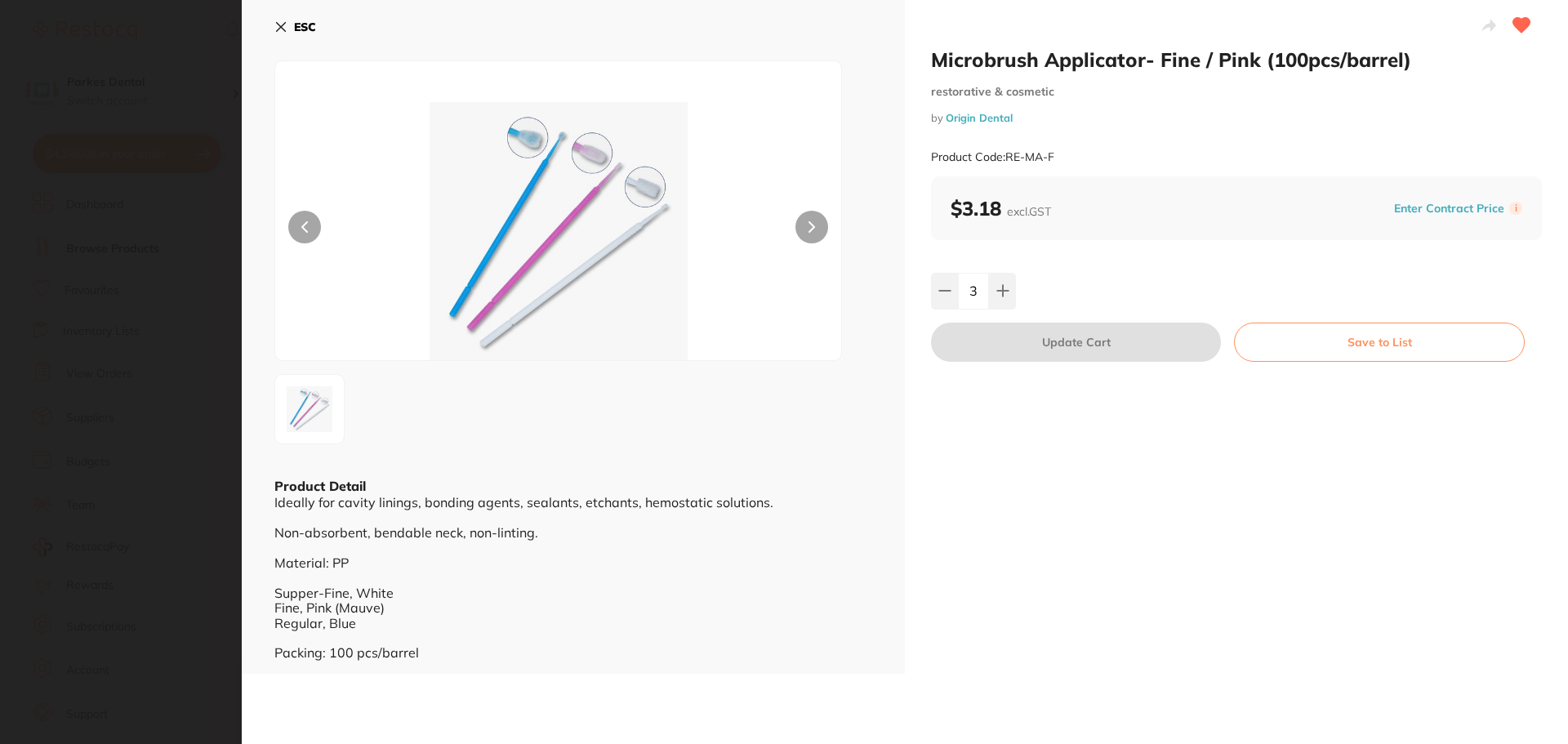
scroll to position [0, 0]
drag, startPoint x: 1116, startPoint y: 54, endPoint x: 915, endPoint y: 49, distance: 201.1
click at [915, 49] on div "Microbrush Applicator- Fine / Pink (100pcs/barrel) restorative & cosmetic by Or…" at bounding box center [1236, 337] width 663 height 674
copy h2 "Microbrush Applicator"
click at [23, 214] on section "Microbrush Applicator- Fine / Pink (100pcs/barrel) restorative & cosmetic by Or…" at bounding box center [784, 372] width 1568 height 744
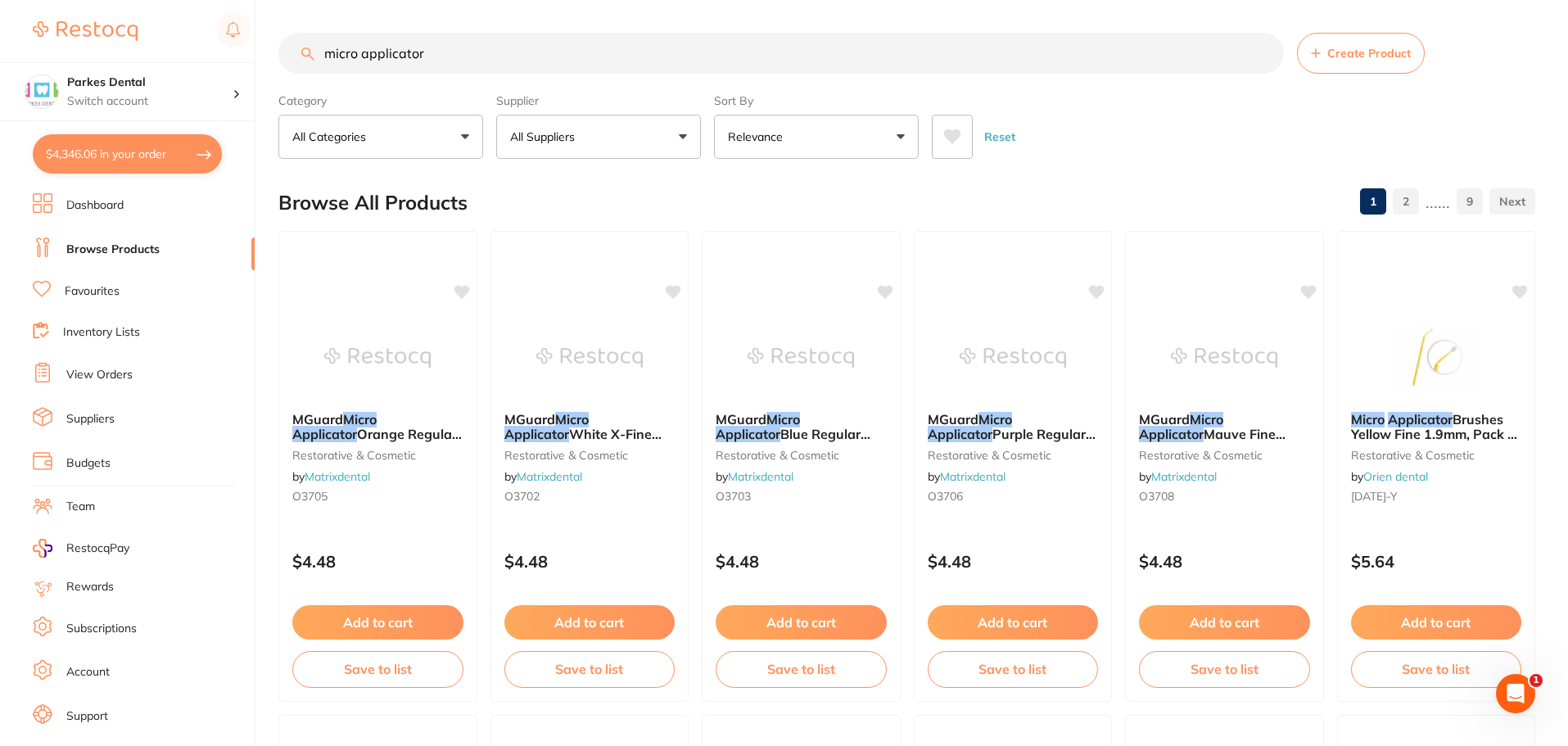
drag, startPoint x: 501, startPoint y: 52, endPoint x: 181, endPoint y: 61, distance: 320.1
click at [181, 61] on div "$4,346.06 Parkes Dental Switch account Parkes Dental United Pty Ltd Parkes Dent…" at bounding box center [784, 373] width 1568 height 746
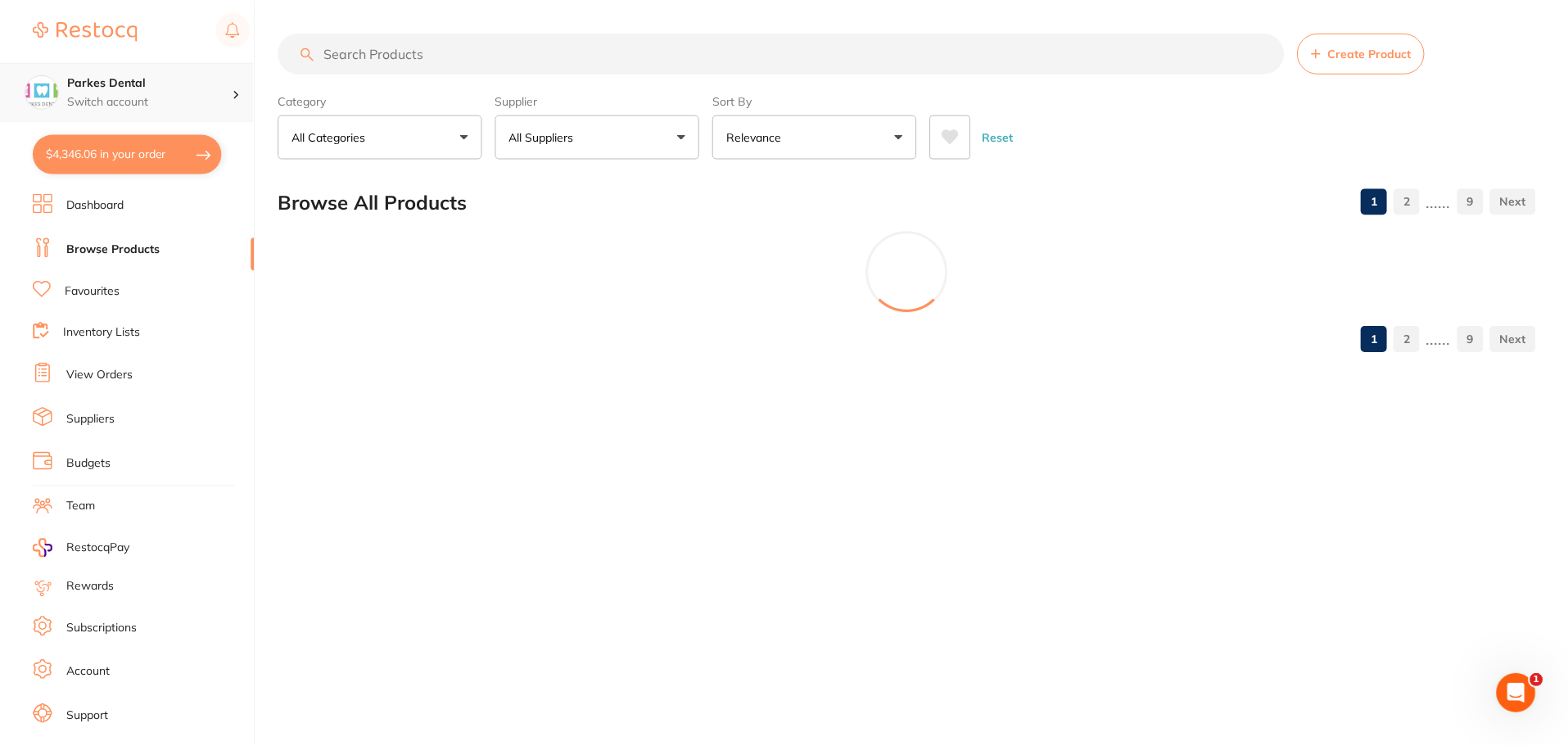
paste input "Microbrush Applicator"
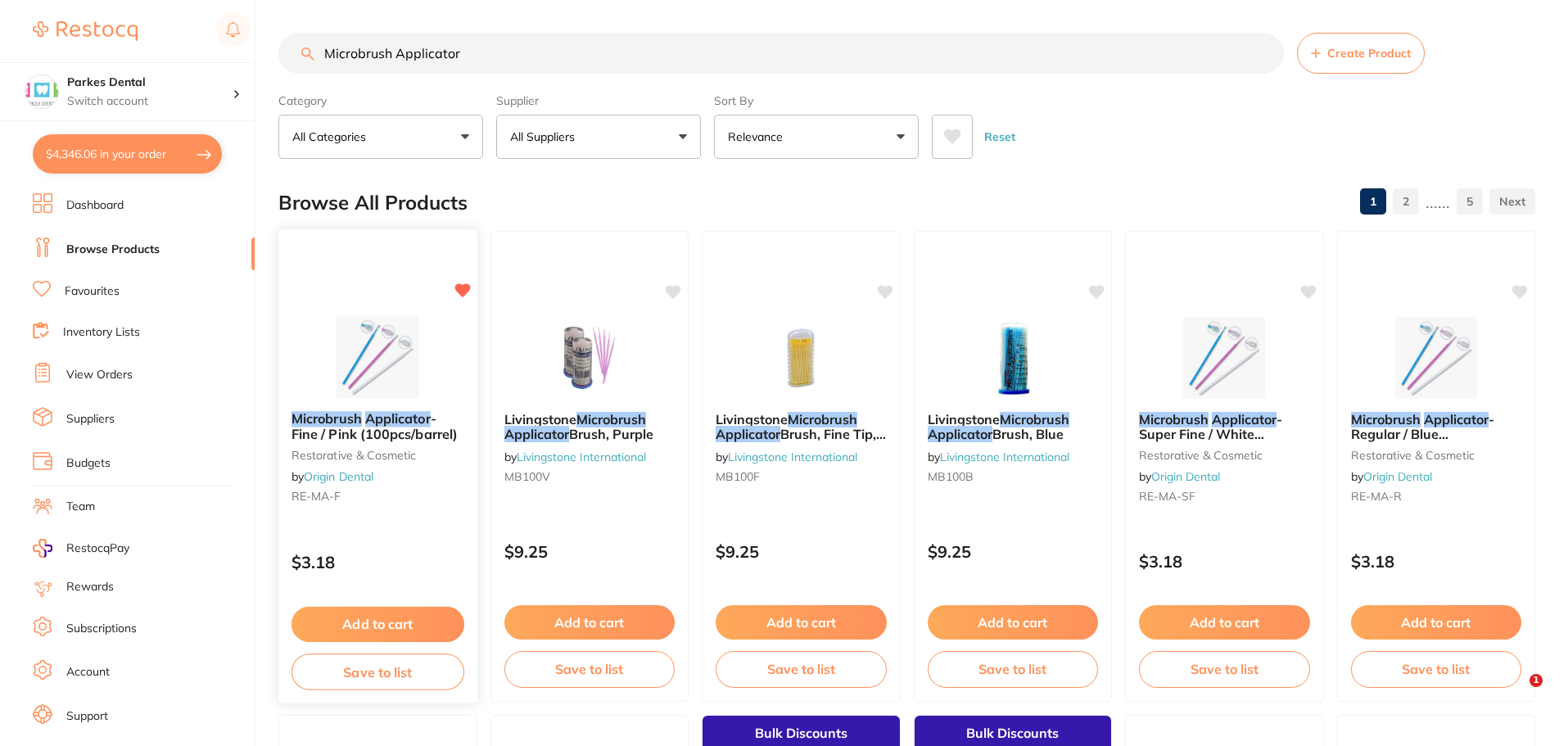
type input "Microbrush Applicator"
click at [408, 351] on img at bounding box center [378, 357] width 108 height 83
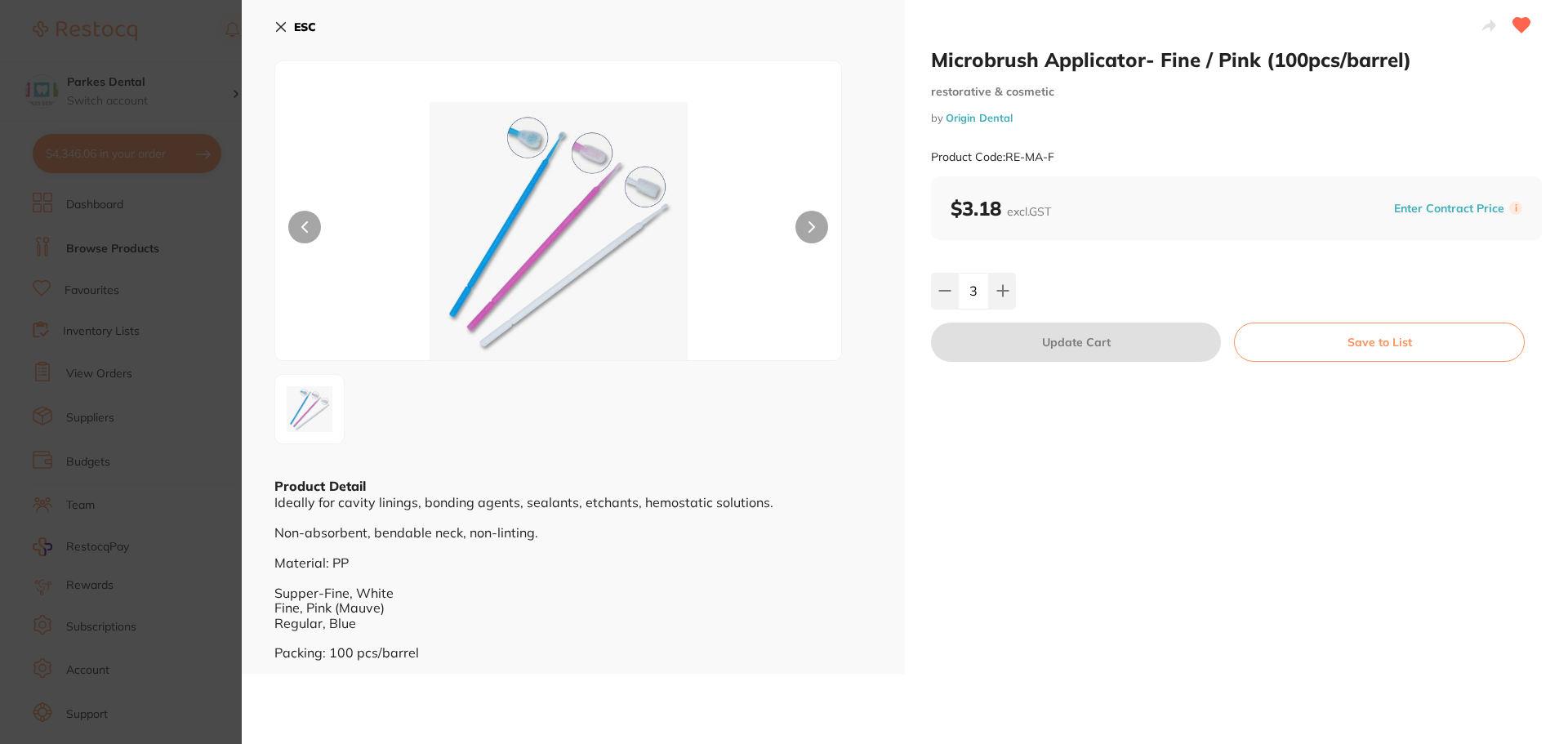
click at [28, 270] on section "Microbrush Applicator- Fine / Pink (100pcs/barrel) restorative & cosmetic by Or…" at bounding box center [784, 372] width 1568 height 744
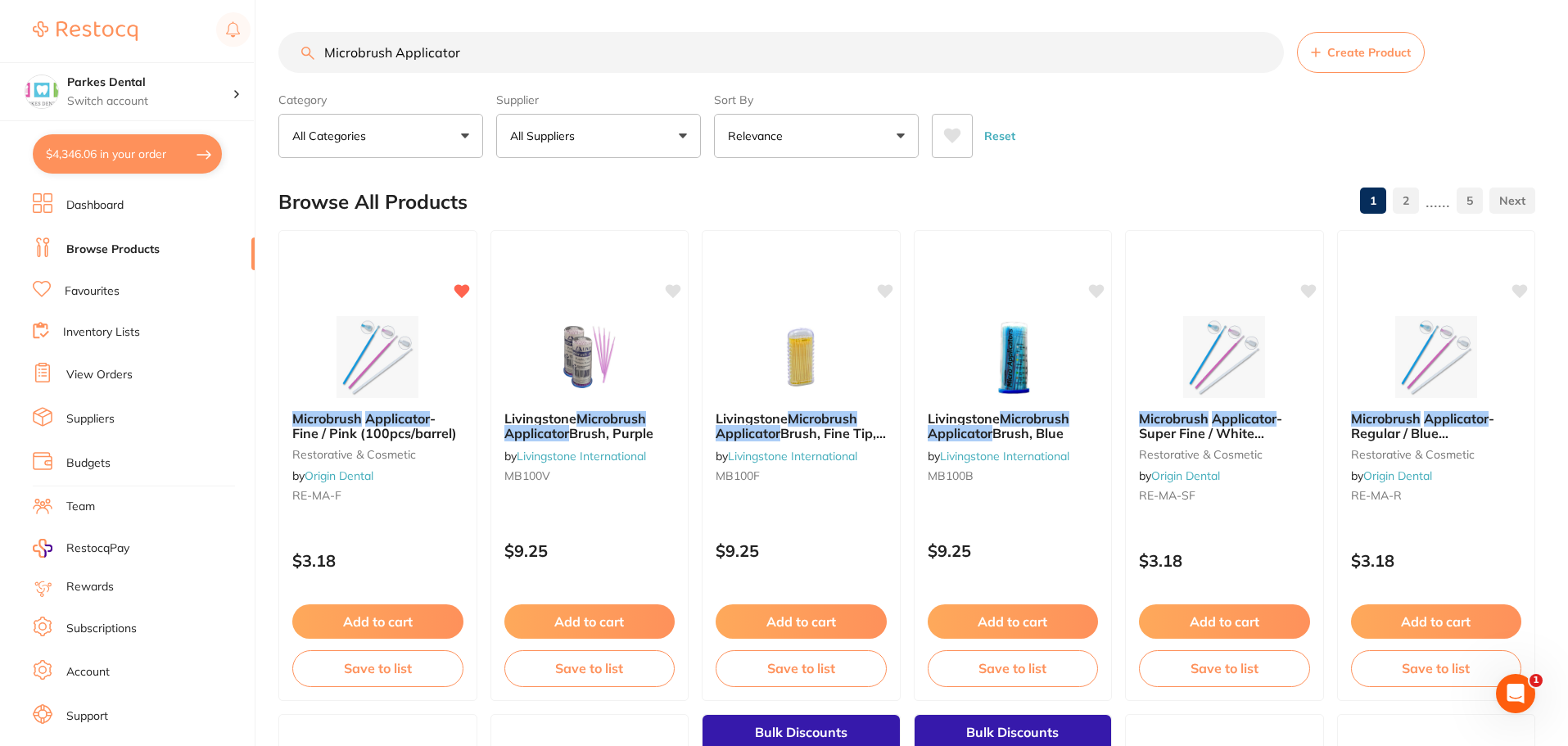
click at [1426, 440] on span "- Regular / Blue (100pcs/barrel)" at bounding box center [1423, 433] width 143 height 47
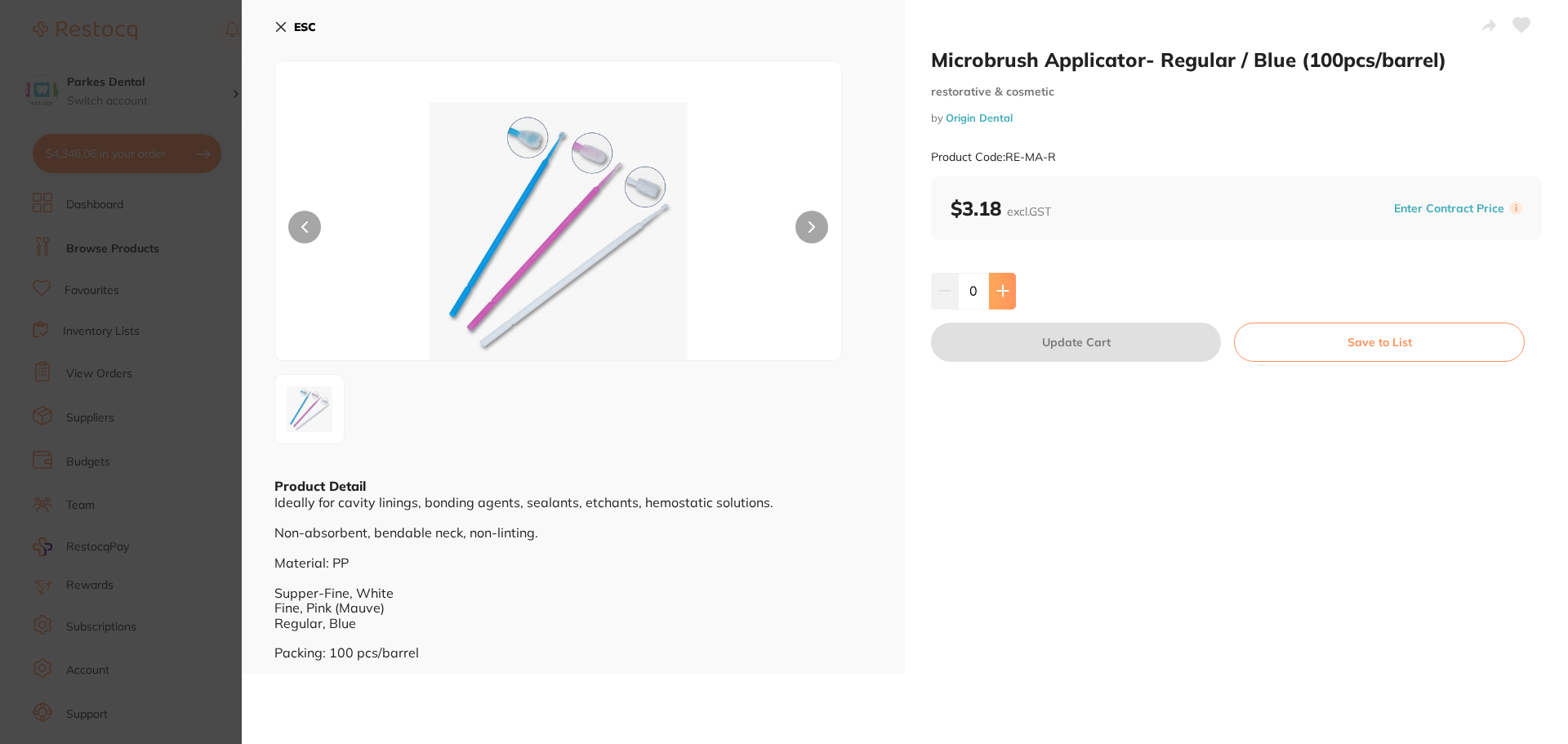
click at [1002, 279] on button at bounding box center [1002, 291] width 27 height 36
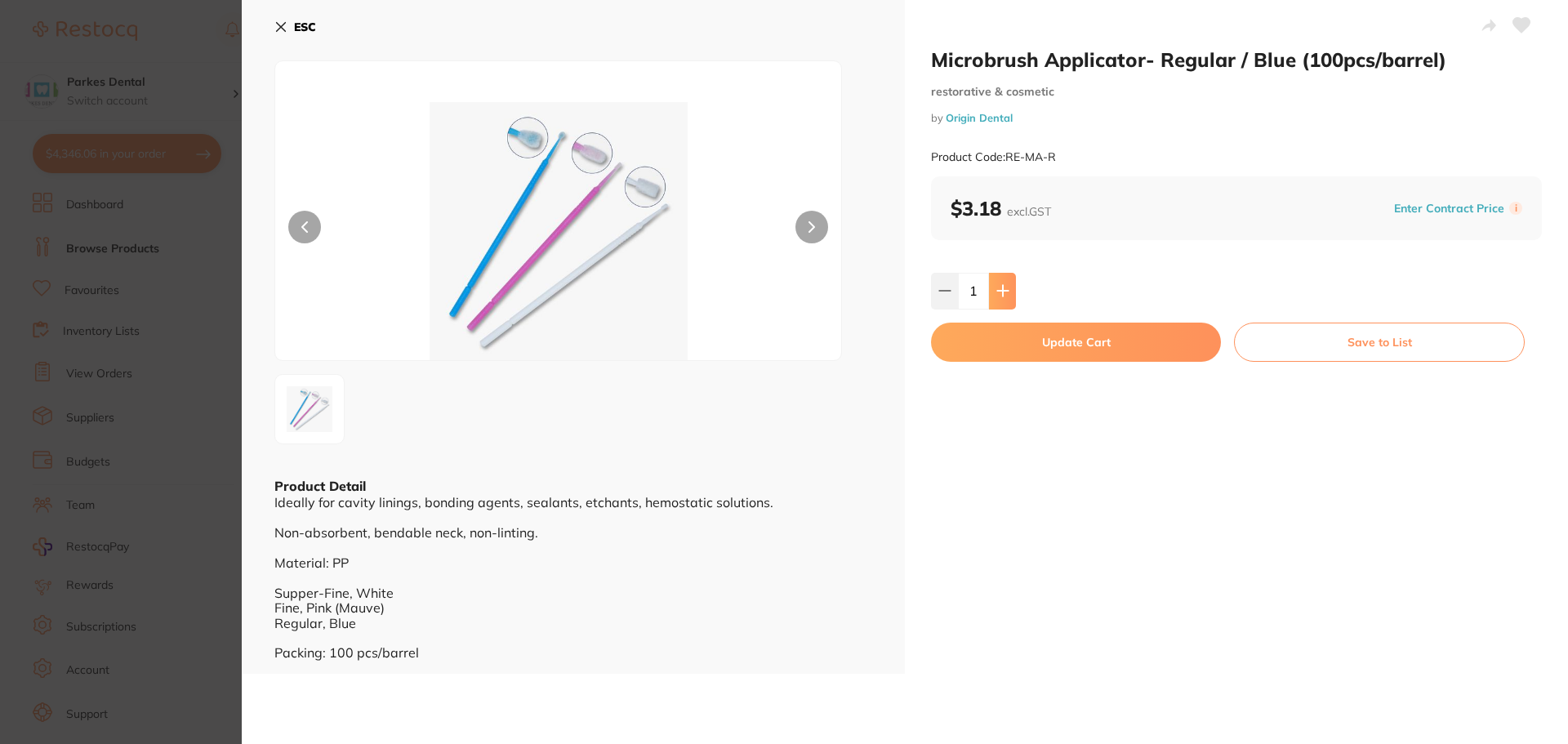
click at [998, 285] on icon at bounding box center [1003, 291] width 13 height 13
type input "2"
click at [1043, 343] on button "Update Cart" at bounding box center [1076, 343] width 290 height 39
checkbox input "false"
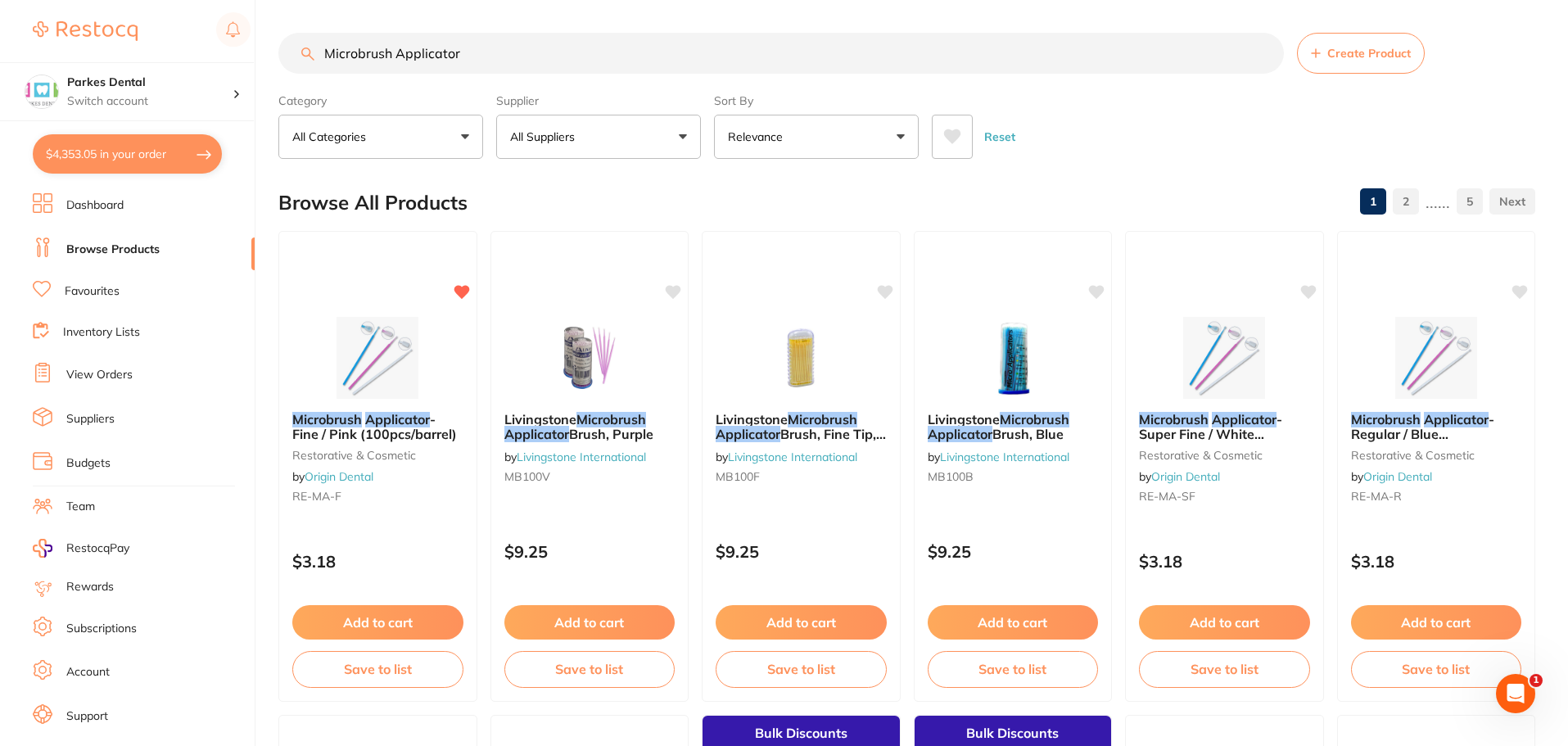
click at [173, 158] on button "$4,353.05 in your order" at bounding box center [127, 154] width 189 height 39
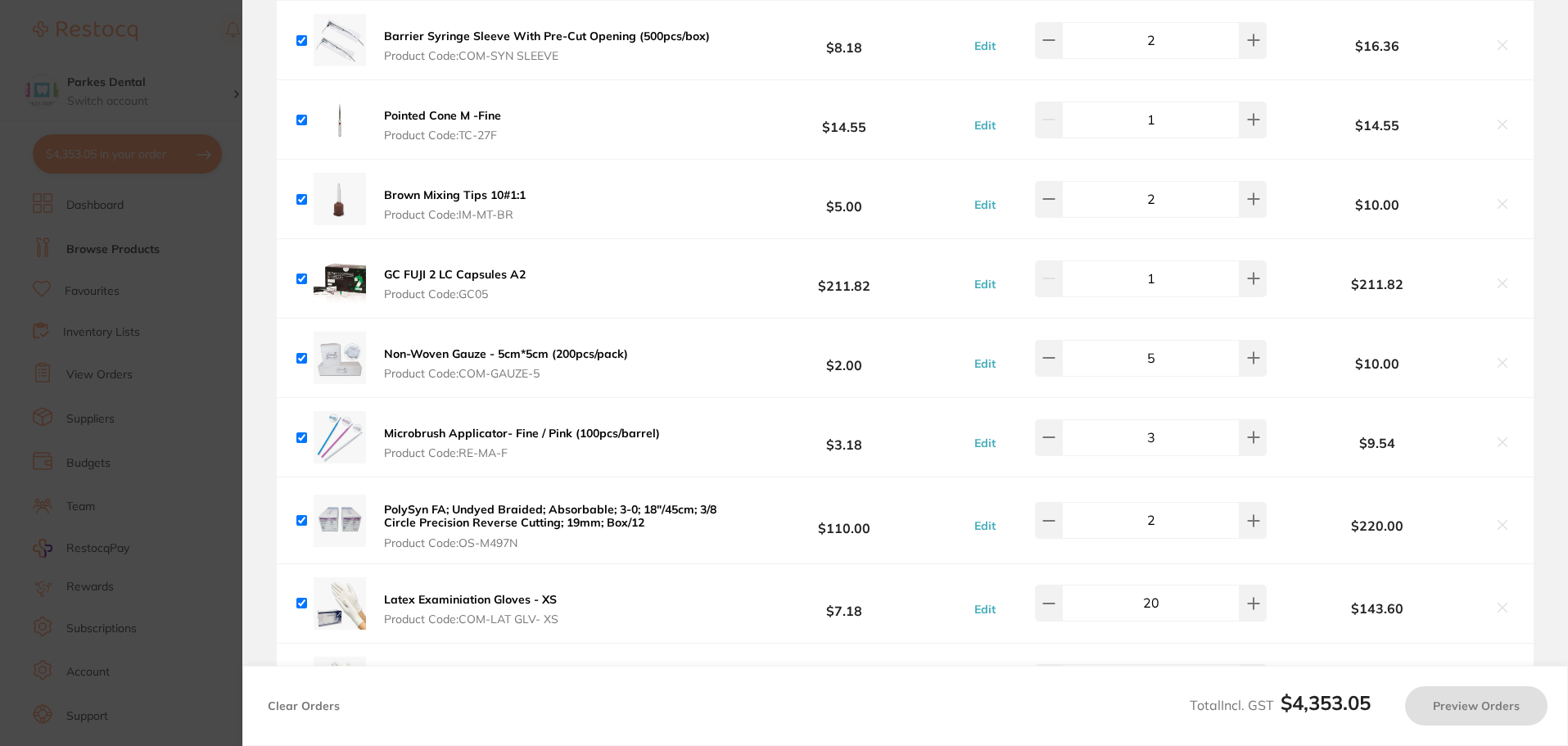
checkbox input "true"
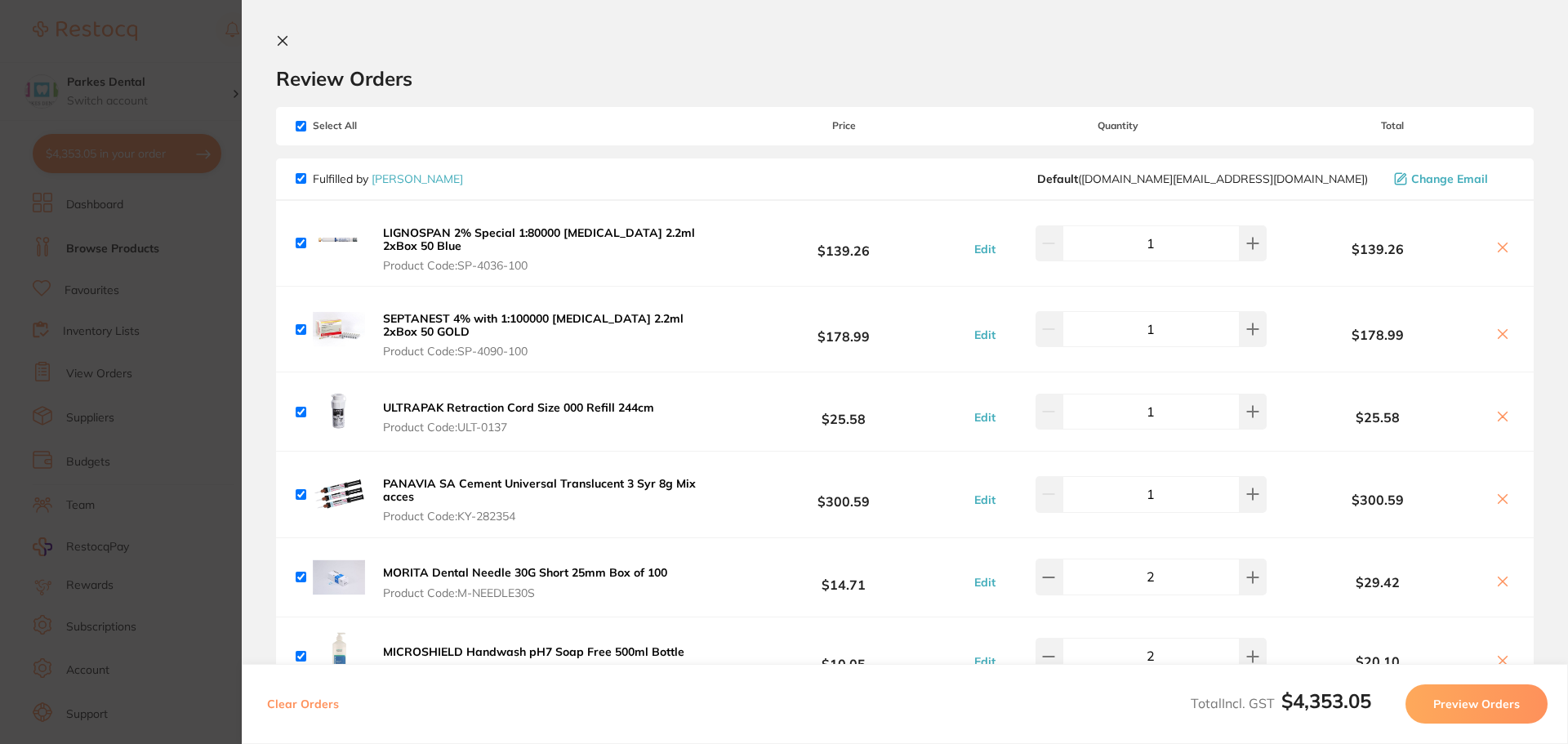
click at [127, 405] on section "Update RRP Set your pre negotiated price for this item. Item Agreed RRP (excl. …" at bounding box center [784, 372] width 1568 height 744
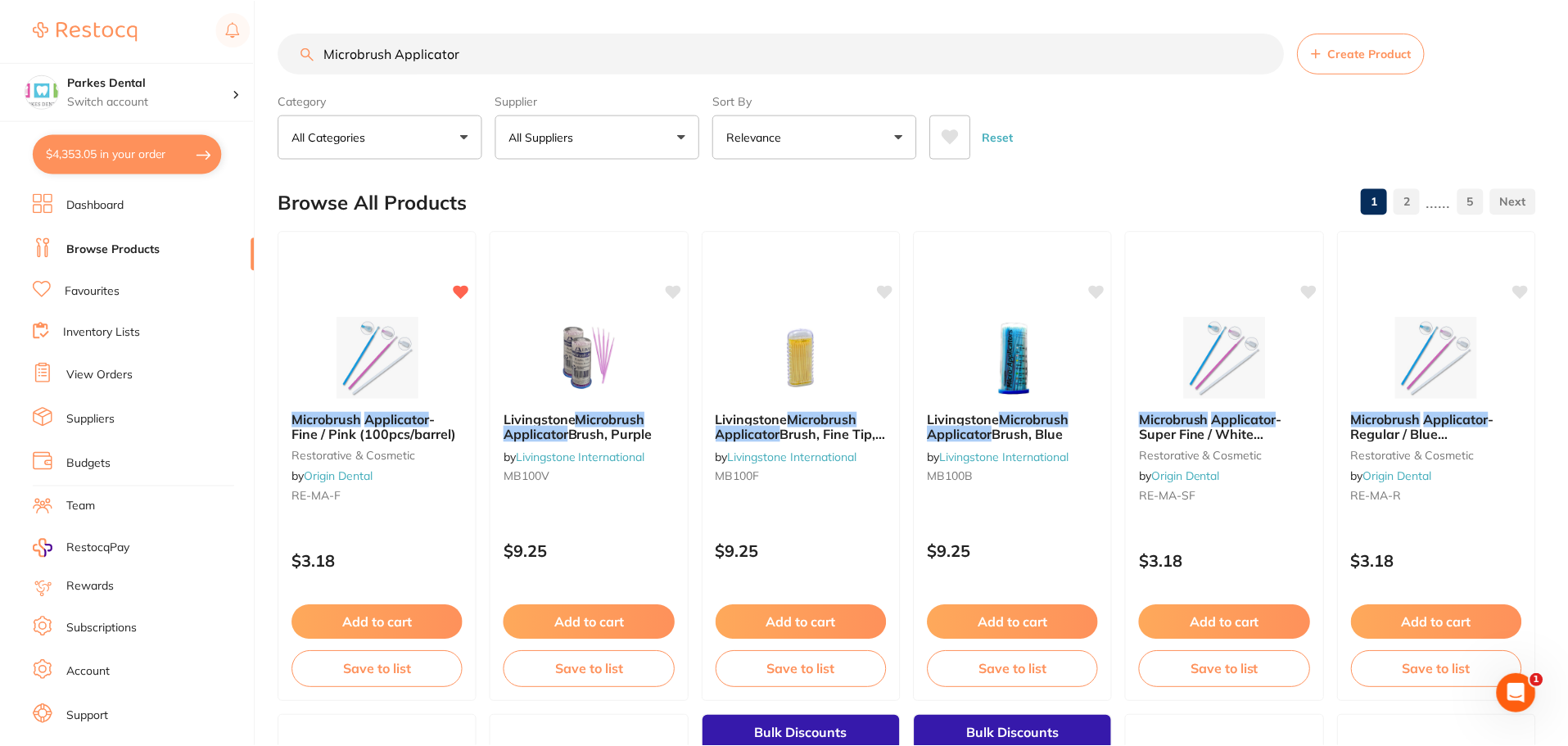
scroll to position [1, 0]
click at [145, 254] on link "Browse Products" at bounding box center [113, 250] width 94 height 16
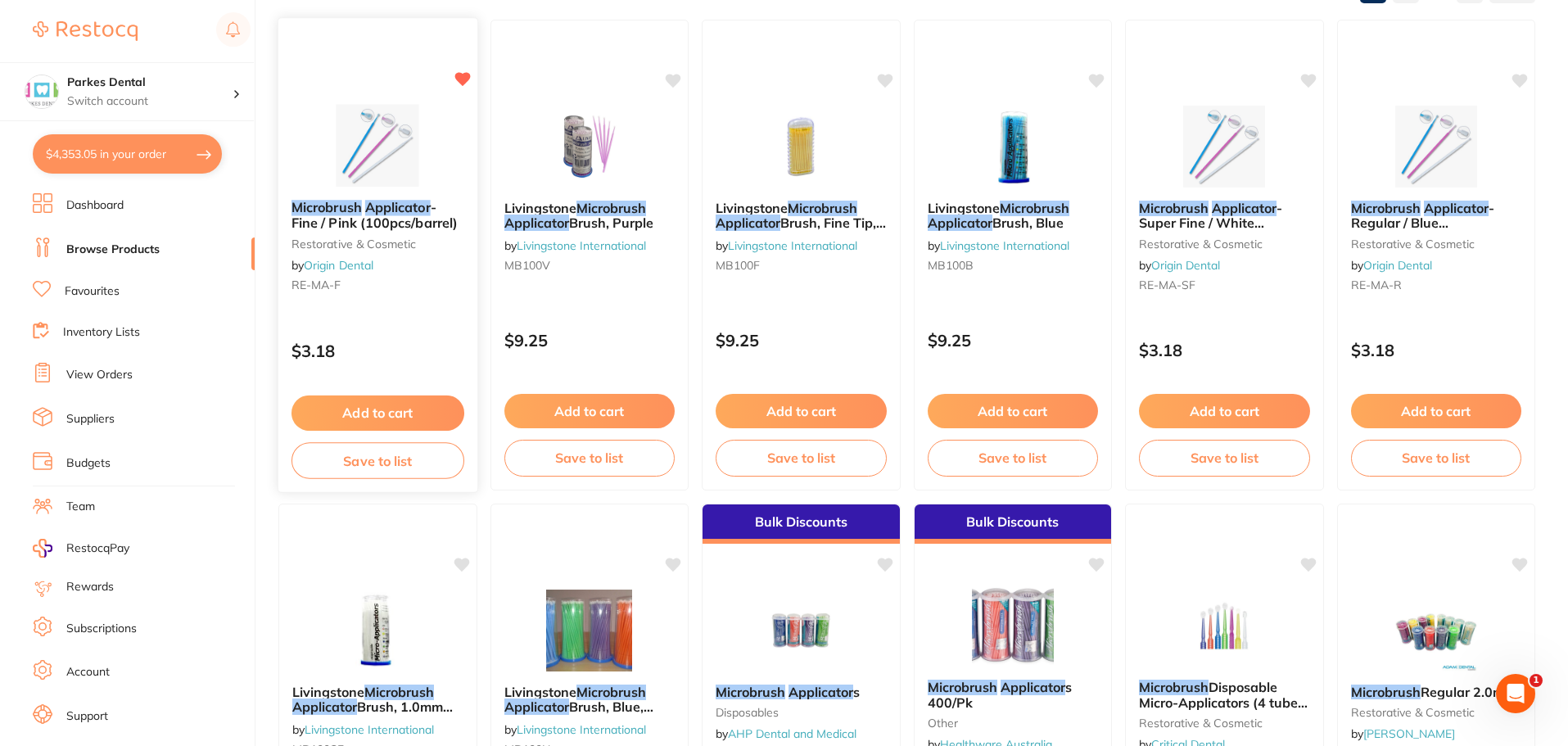
scroll to position [328, 0]
